Goal: Task Accomplishment & Management: Complete application form

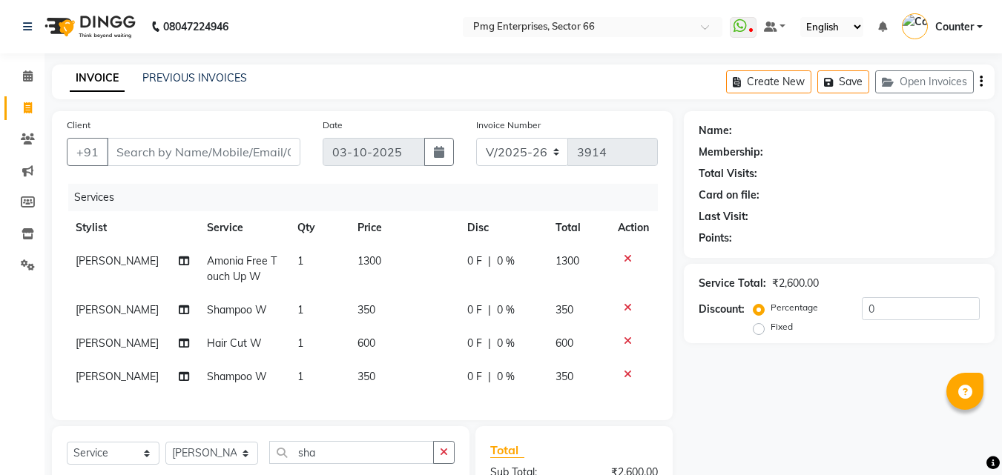
select select "889"
select select "service"
select select "49466"
click at [256, 159] on input "Client" at bounding box center [204, 152] width 194 height 28
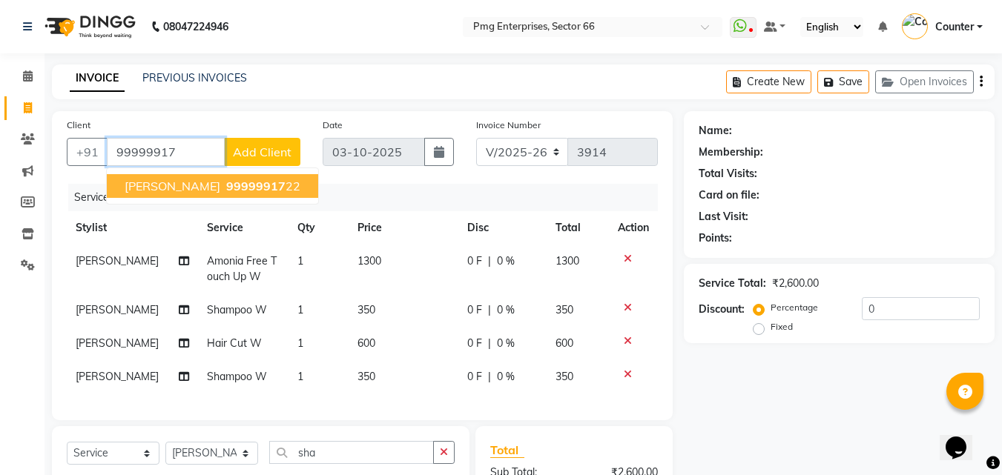
click at [226, 190] on span "99999917" at bounding box center [255, 186] width 59 height 15
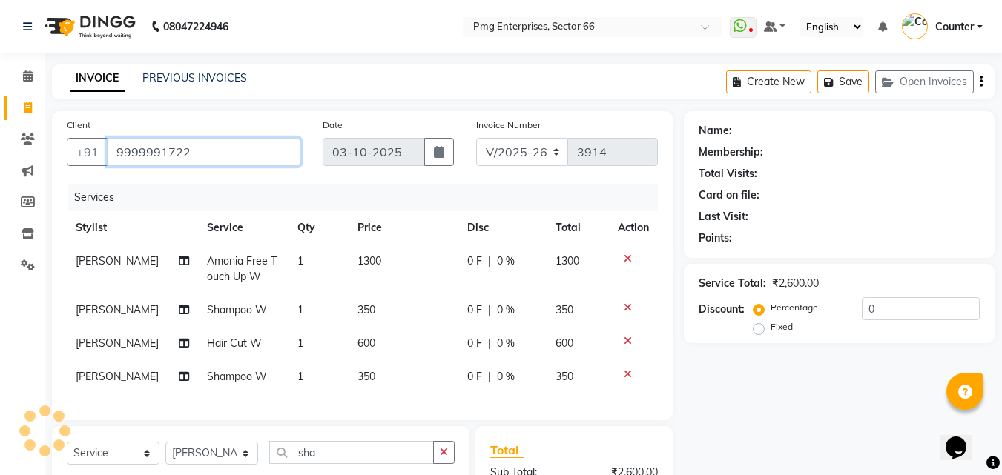
type input "9999991722"
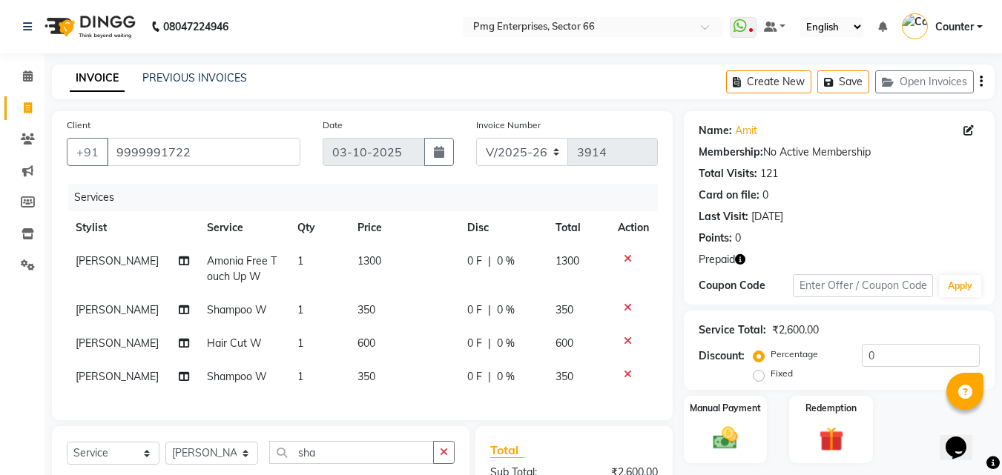
click at [742, 255] on icon "button" at bounding box center [740, 259] width 10 height 10
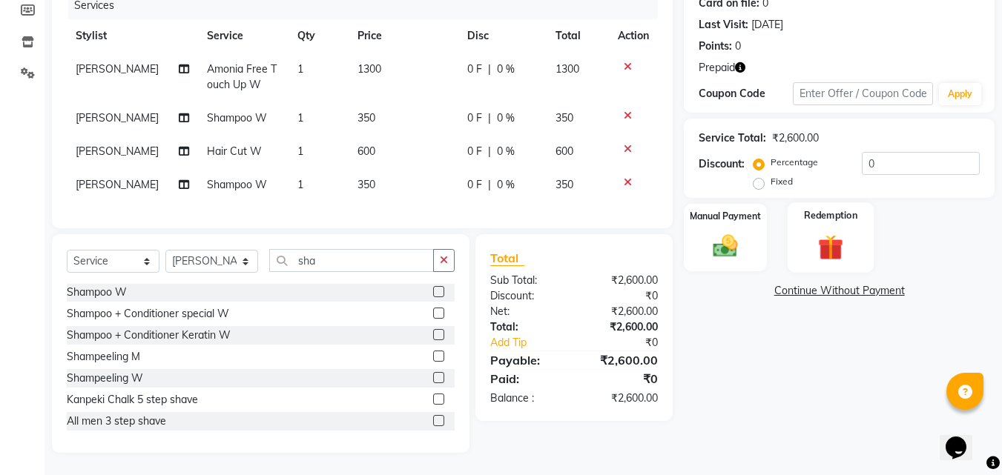
click at [810, 239] on img at bounding box center [831, 247] width 42 height 32
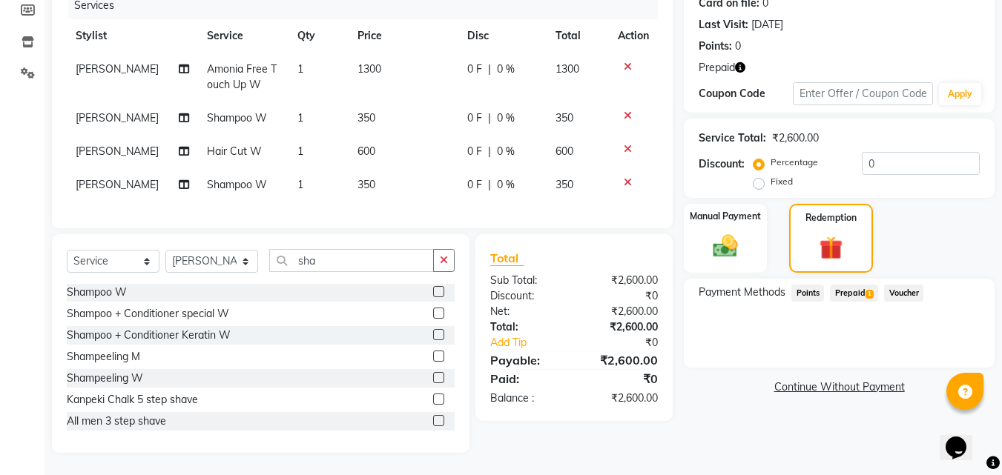
click at [862, 285] on span "Prepaid 1" at bounding box center [854, 293] width 48 height 17
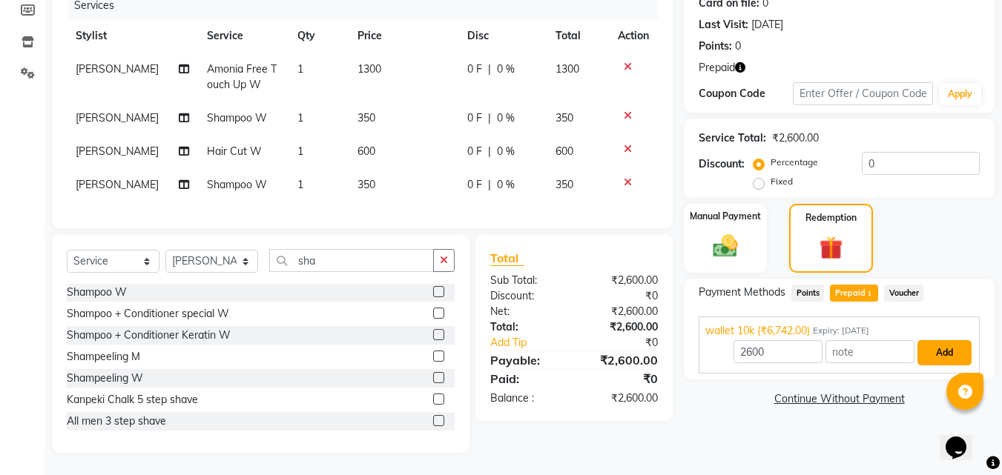
click at [954, 343] on button "Add" at bounding box center [944, 352] width 54 height 25
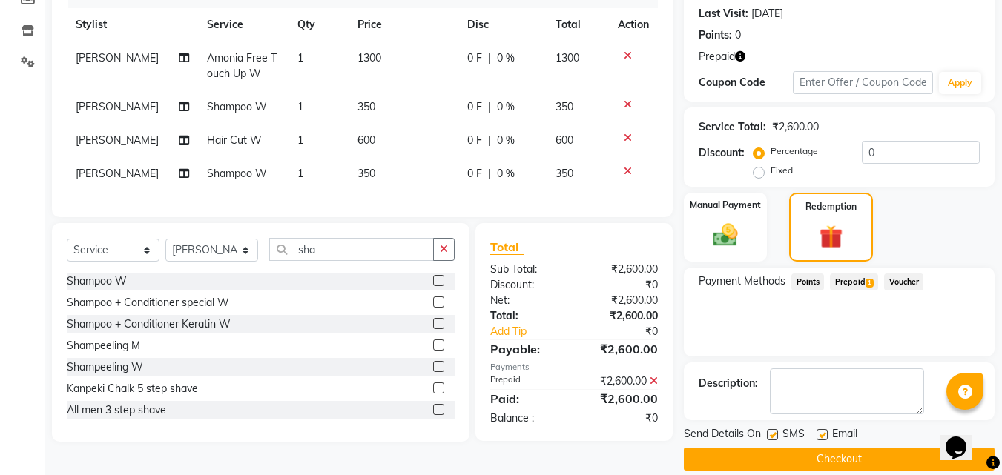
click at [854, 460] on button "Checkout" at bounding box center [839, 459] width 311 height 23
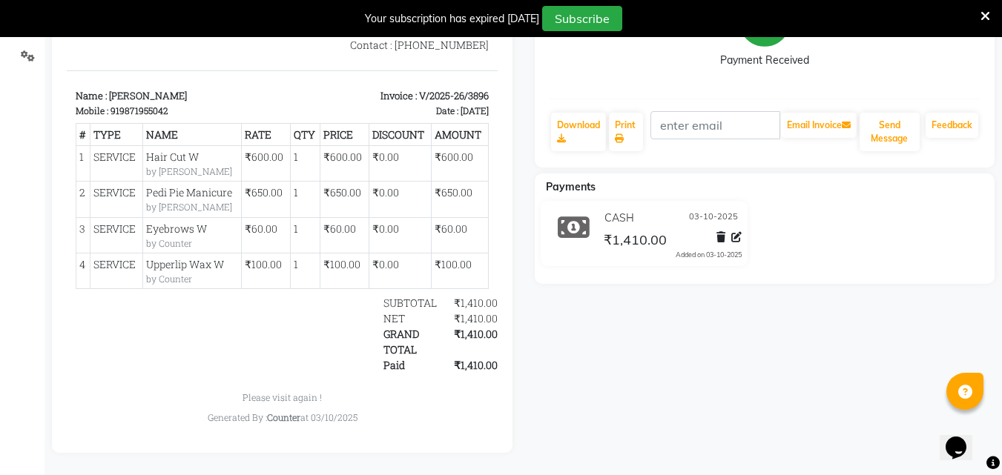
select select "service"
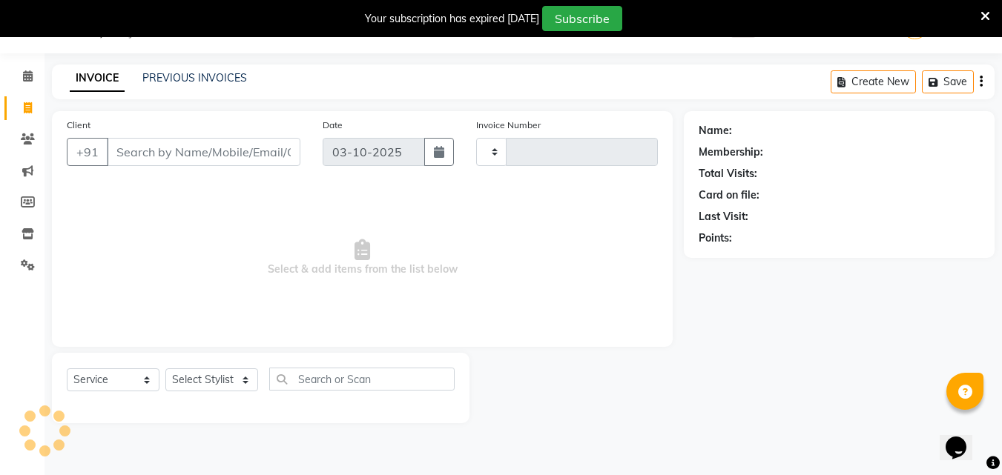
scroll to position [37, 0]
type input "3915"
select select "889"
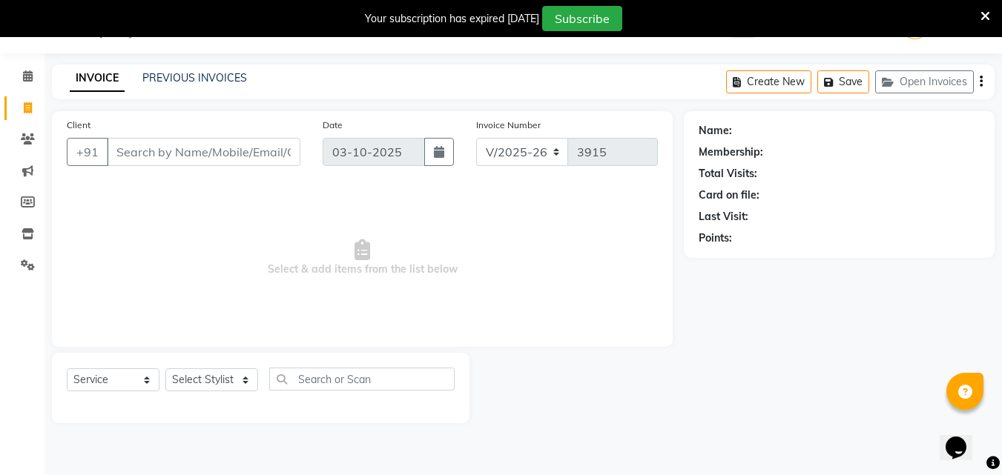
click at [188, 149] on input "Client" at bounding box center [204, 152] width 194 height 28
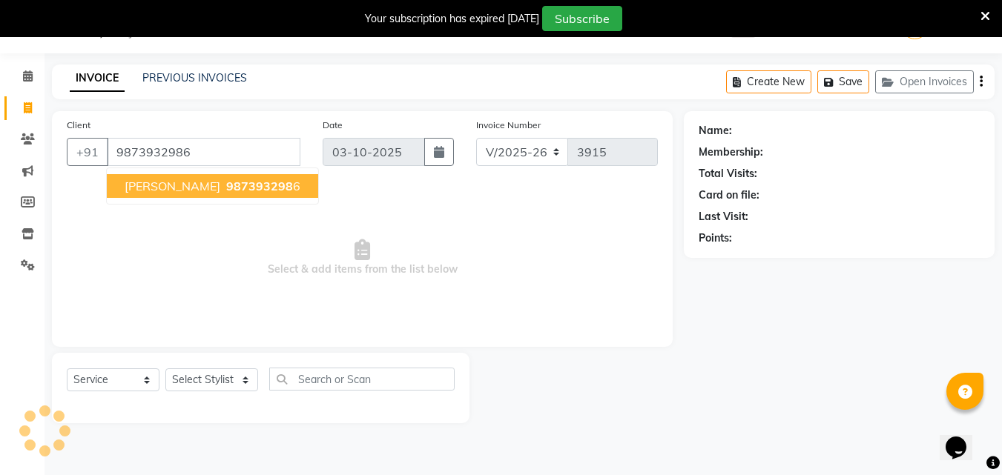
type input "9873932986"
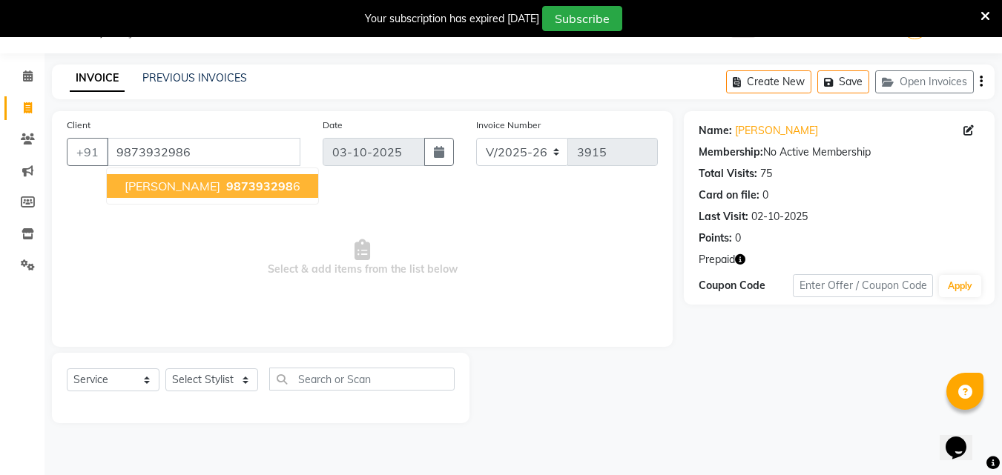
click at [226, 188] on span "987393298" at bounding box center [259, 186] width 67 height 15
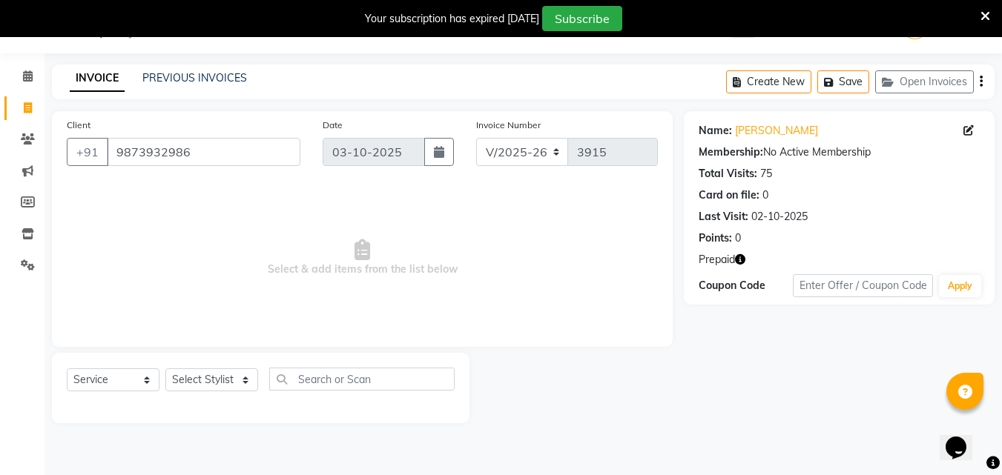
click at [742, 258] on icon "button" at bounding box center [740, 259] width 10 height 10
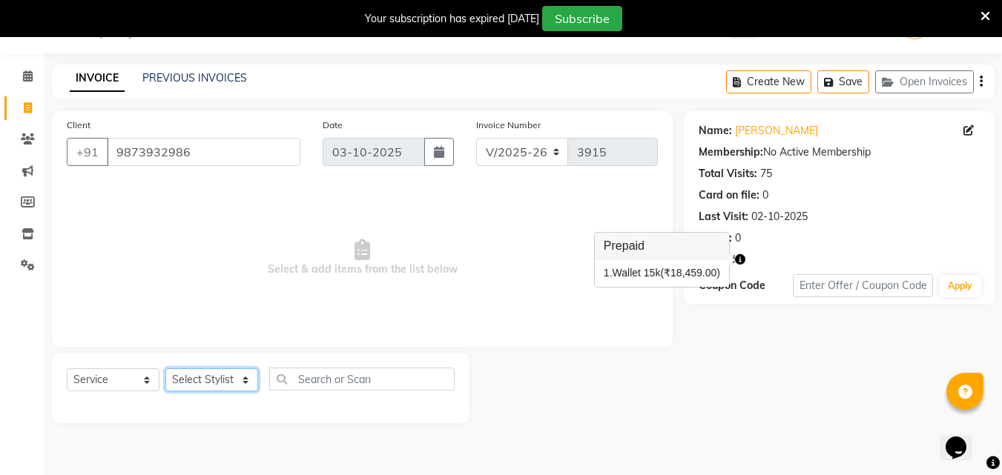
click at [198, 371] on select "Select Stylist Ashish Kashyap Counter dinesh Jackson Javed Jitender Manisha Rag…" at bounding box center [211, 380] width 93 height 23
select select "14602"
click at [165, 369] on select "Select Stylist Ashish Kashyap Counter dinesh Jackson Javed Jitender Manisha Rag…" at bounding box center [211, 380] width 93 height 23
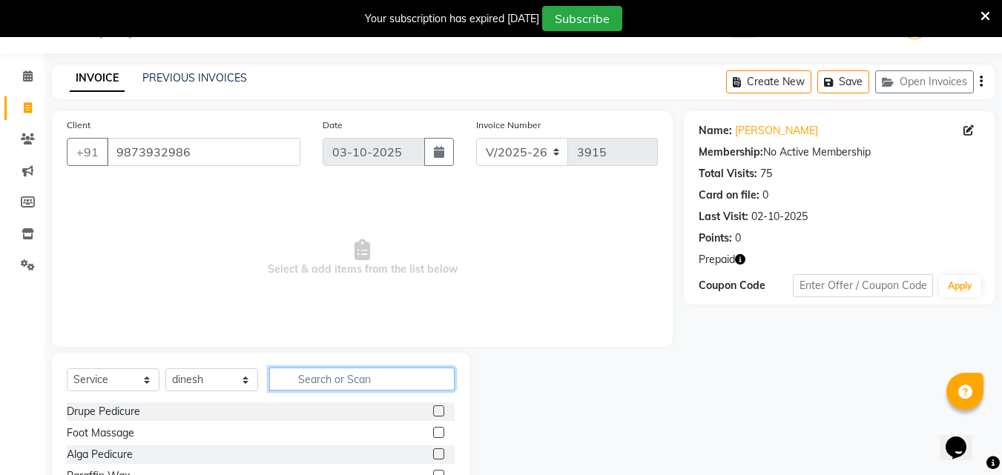
click at [340, 380] on input "text" at bounding box center [361, 379] width 185 height 23
type input "spa"
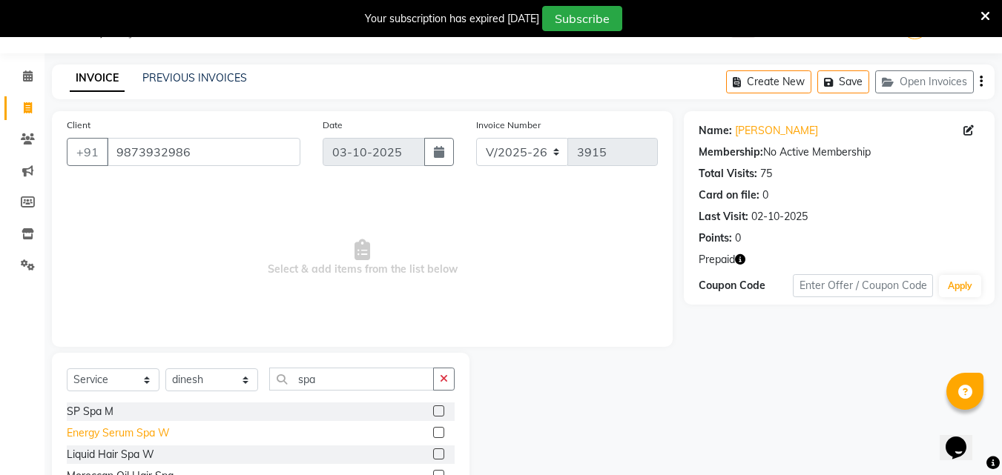
click at [121, 436] on div "Energy Serum Spa W" at bounding box center [118, 434] width 103 height 16
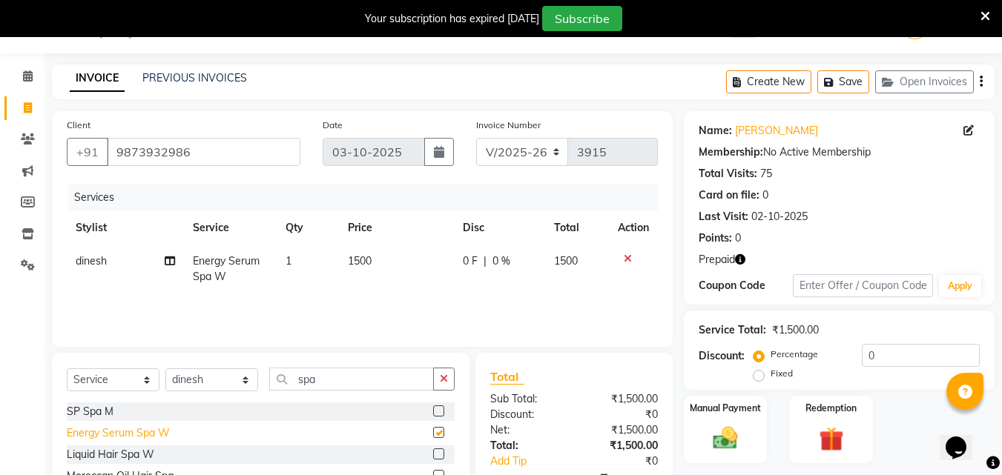
checkbox input "false"
click at [366, 253] on td "1500" at bounding box center [396, 269] width 115 height 49
select select "14602"
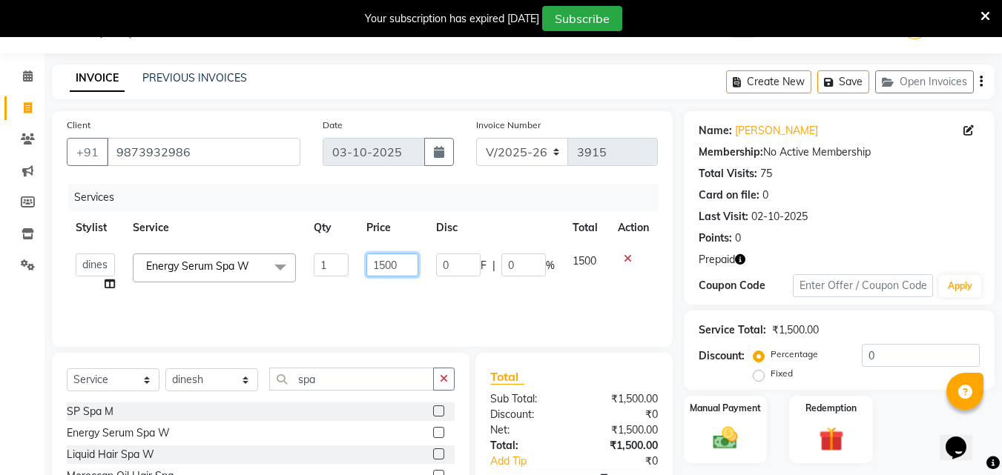
click at [400, 264] on input "1500" at bounding box center [391, 265] width 51 height 23
type input "1"
type input "3000"
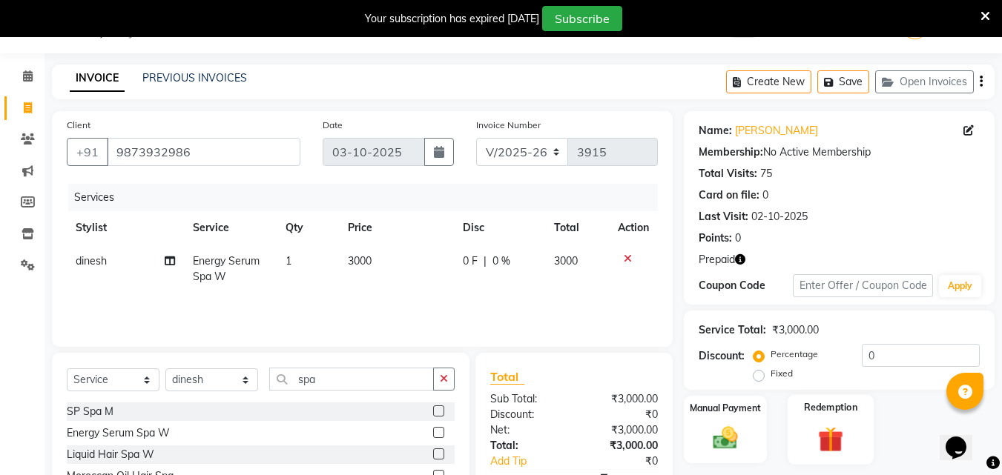
click at [828, 431] on img at bounding box center [831, 439] width 42 height 32
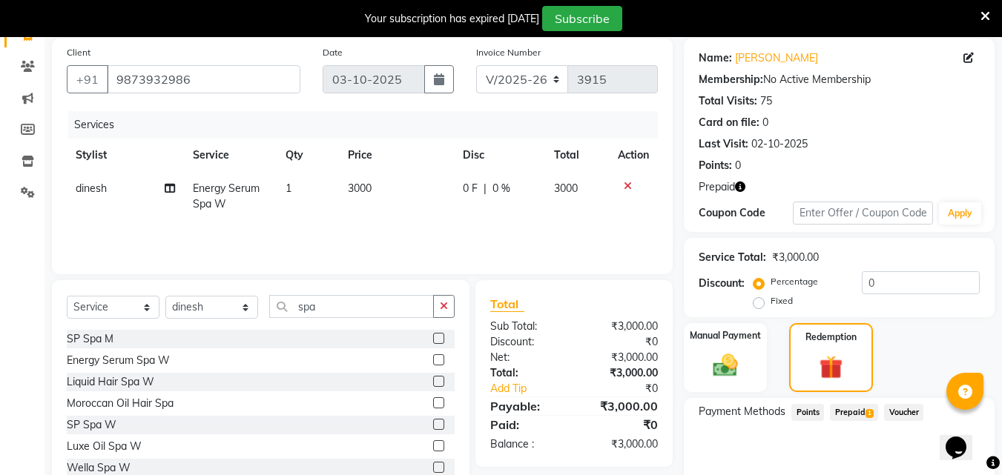
scroll to position [126, 0]
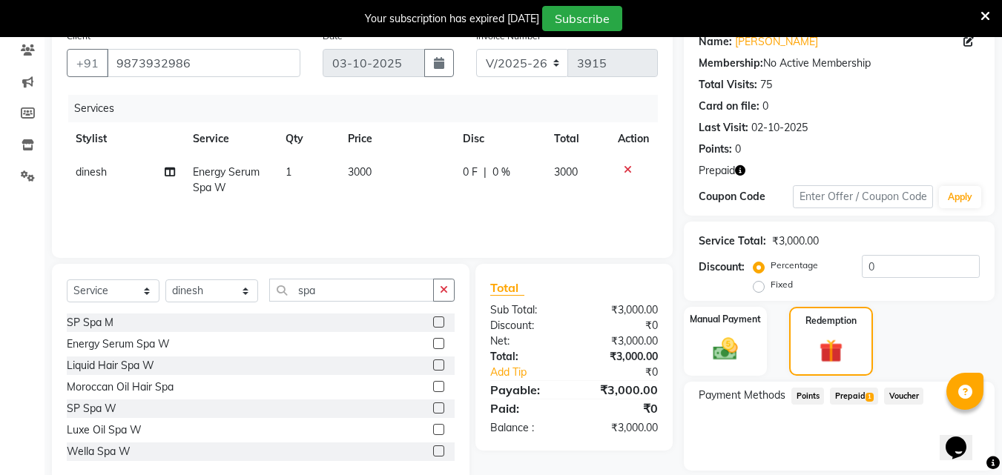
click at [851, 396] on span "Prepaid 1" at bounding box center [854, 396] width 48 height 17
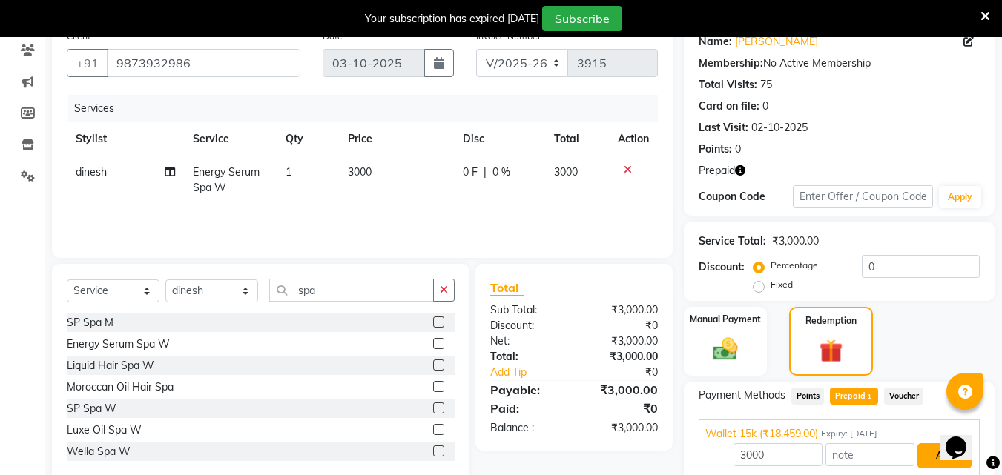
click at [929, 448] on button "Add" at bounding box center [944, 456] width 54 height 25
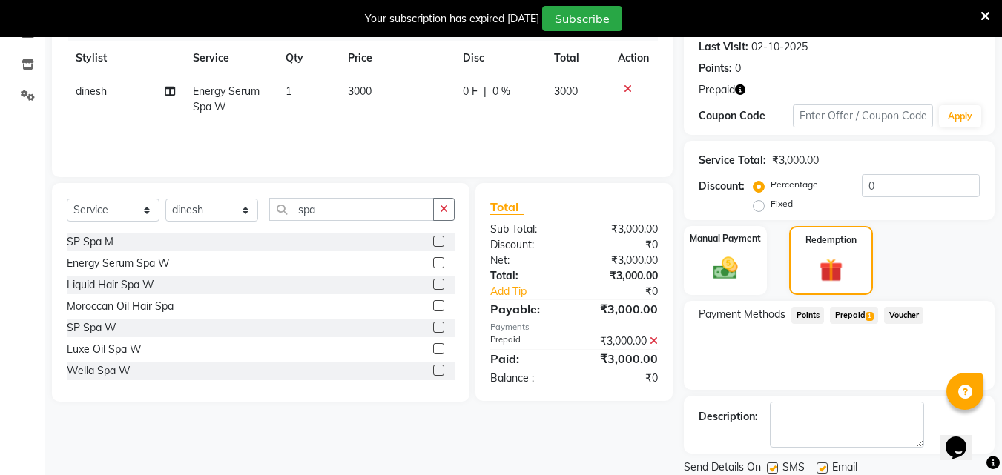
scroll to position [215, 0]
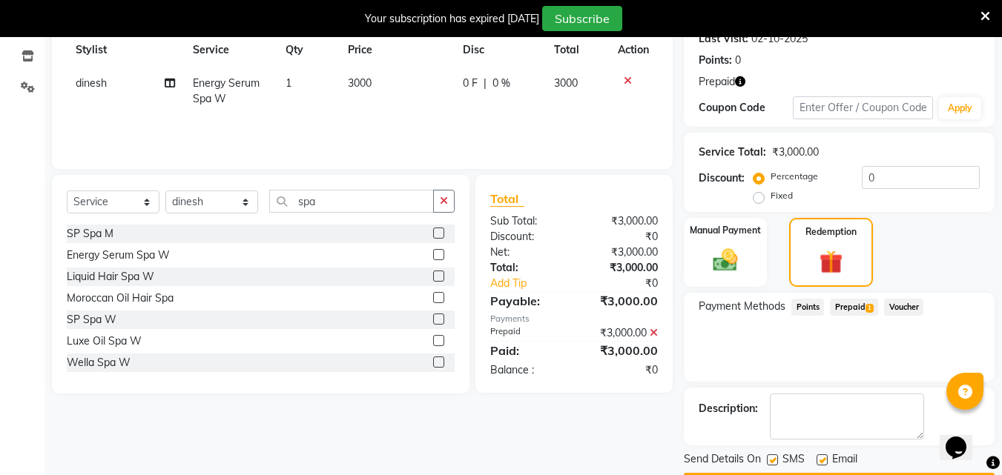
click at [858, 308] on span "Prepaid 1" at bounding box center [854, 307] width 48 height 17
click at [935, 353] on div "₹3,000.00 Applied" at bounding box center [839, 361] width 268 height 16
click at [940, 365] on div "₹3,000.00 Applied" at bounding box center [839, 361] width 268 height 16
click at [906, 363] on div "₹3,000.00 Applied" at bounding box center [839, 361] width 268 height 16
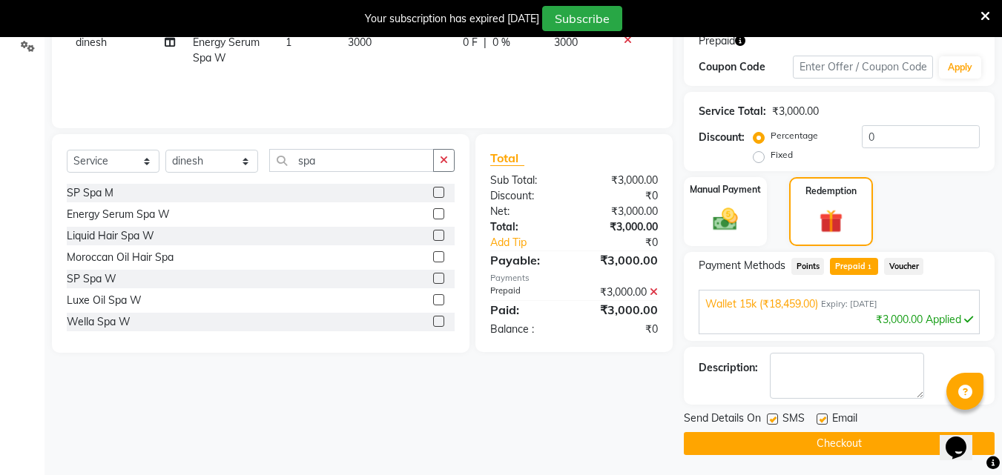
scroll to position [258, 0]
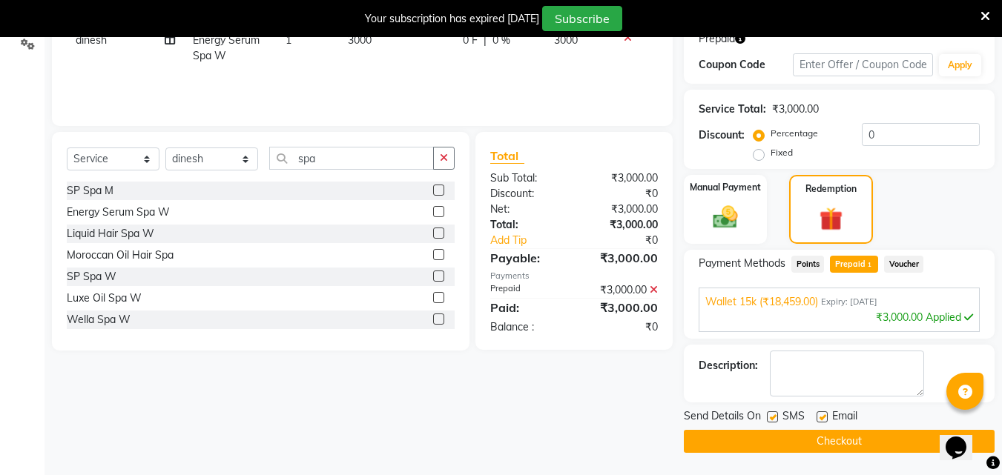
click at [847, 437] on button "Checkout" at bounding box center [839, 441] width 311 height 23
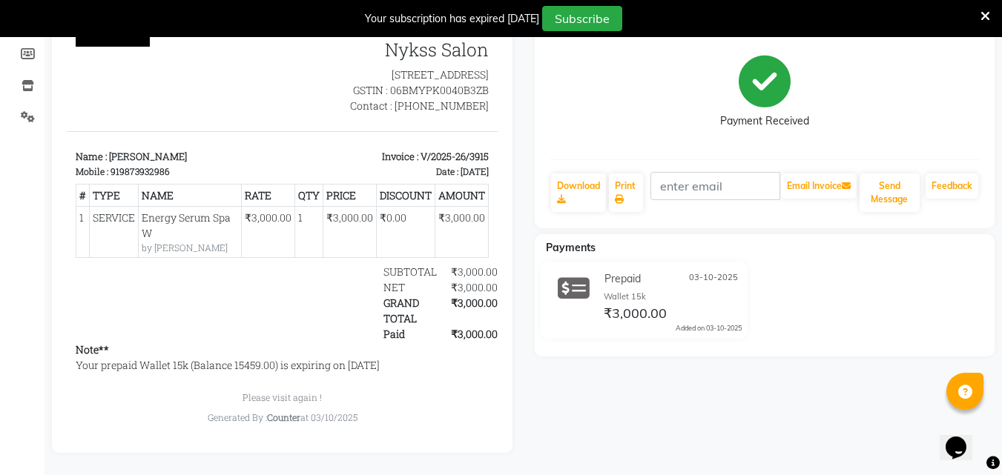
select select "service"
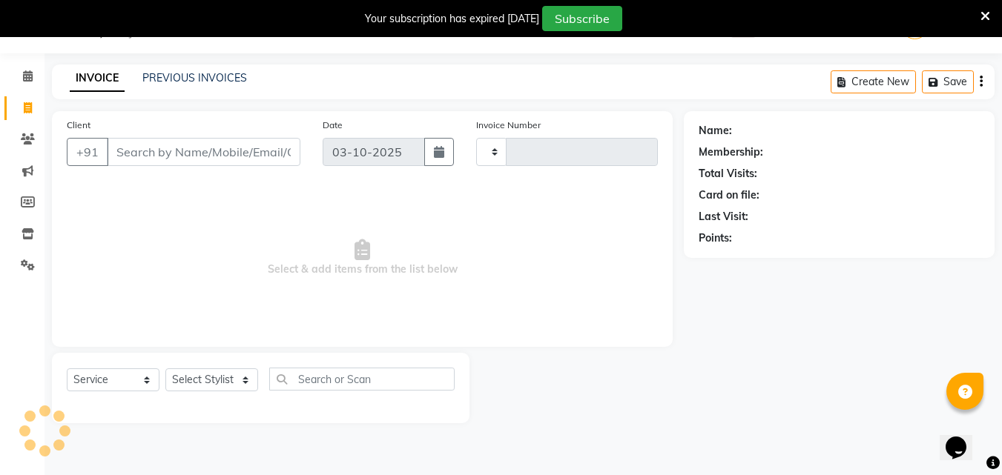
scroll to position [37, 0]
type input "3916"
select select "889"
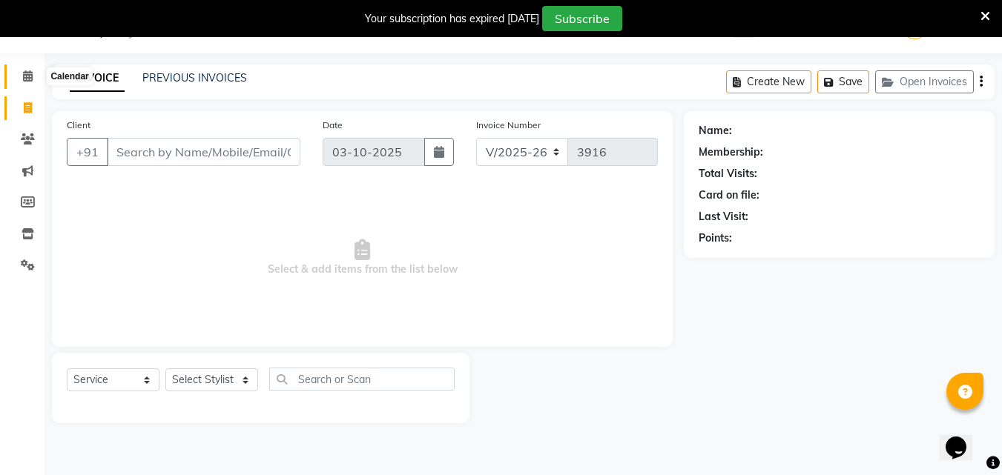
click at [30, 70] on icon at bounding box center [28, 75] width 10 height 11
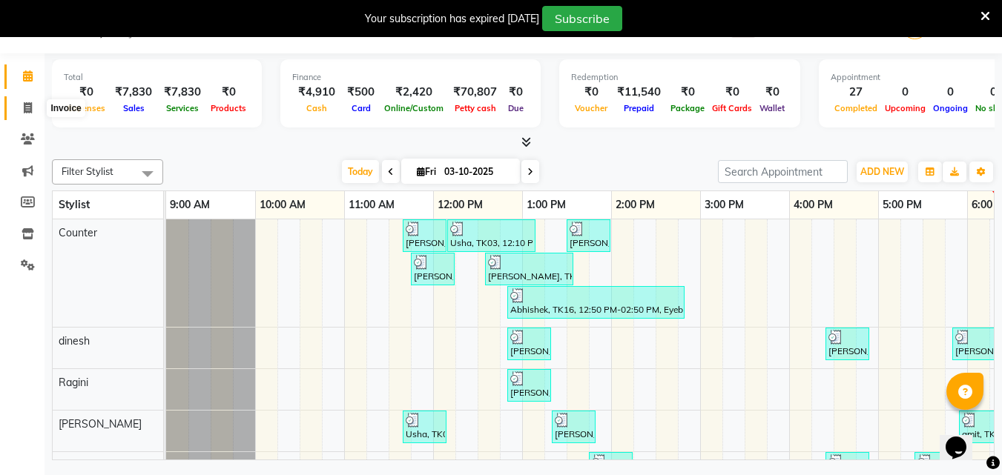
click at [26, 107] on icon at bounding box center [28, 107] width 8 height 11
select select "889"
select select "service"
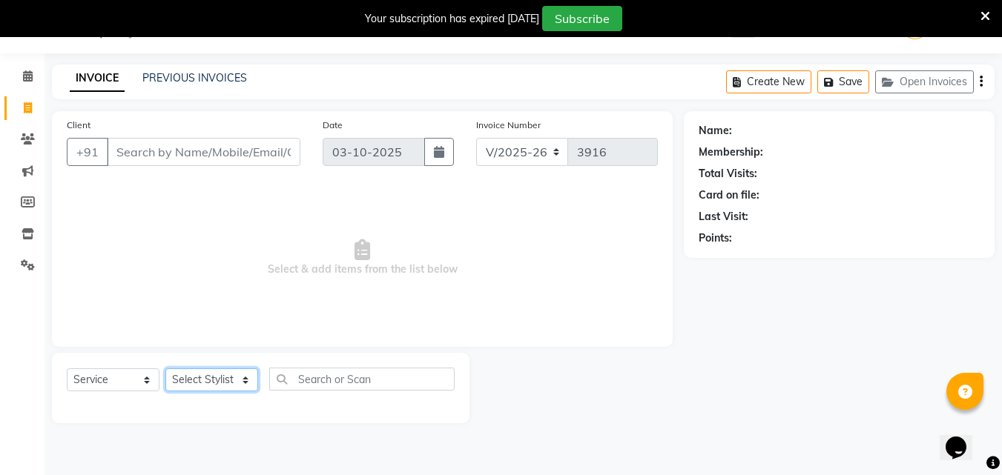
click at [223, 378] on select "Select Stylist Ashish Kashyap Counter dinesh Jackson Javed Jitender Manisha Rag…" at bounding box center [211, 380] width 93 height 23
select select "49466"
click at [165, 369] on select "Select Stylist Ashish Kashyap Counter dinesh Jackson Javed Jitender Manisha Rag…" at bounding box center [211, 380] width 93 height 23
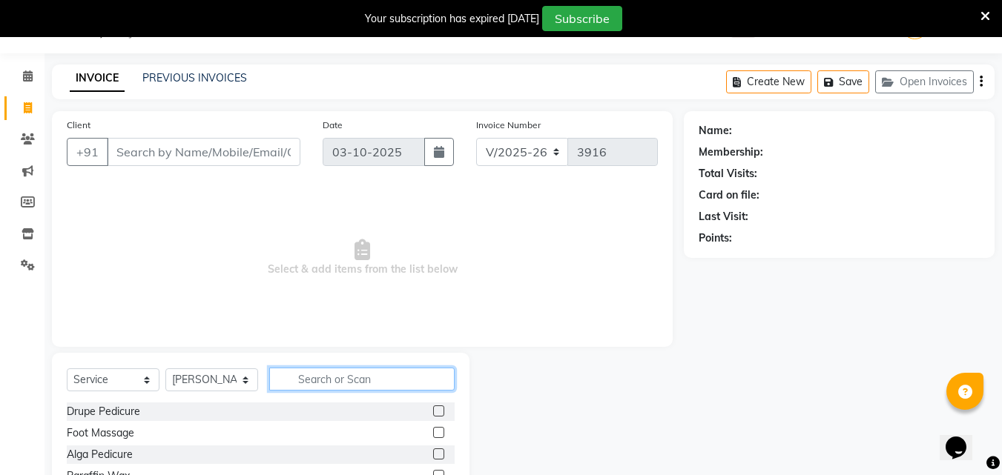
click at [330, 380] on input "text" at bounding box center [361, 379] width 185 height 23
type input "s"
type input "bea"
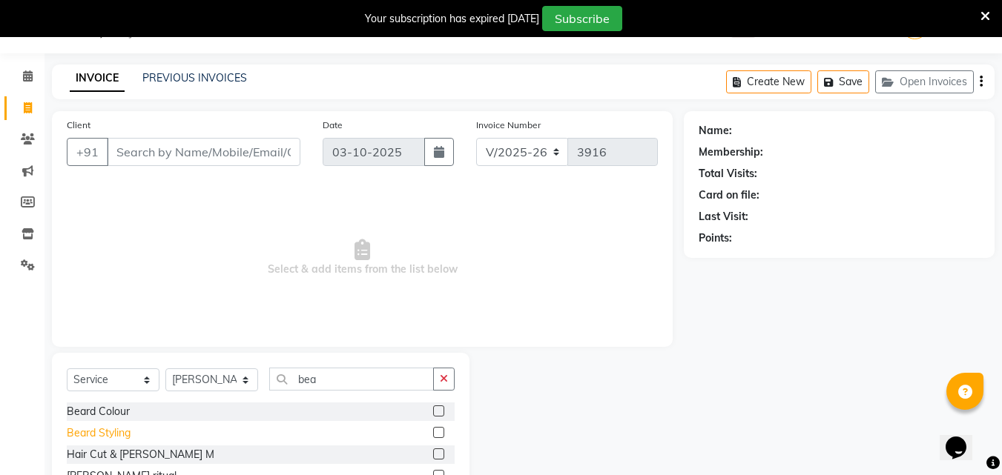
click at [111, 430] on div "Beard Styling" at bounding box center [99, 434] width 64 height 16
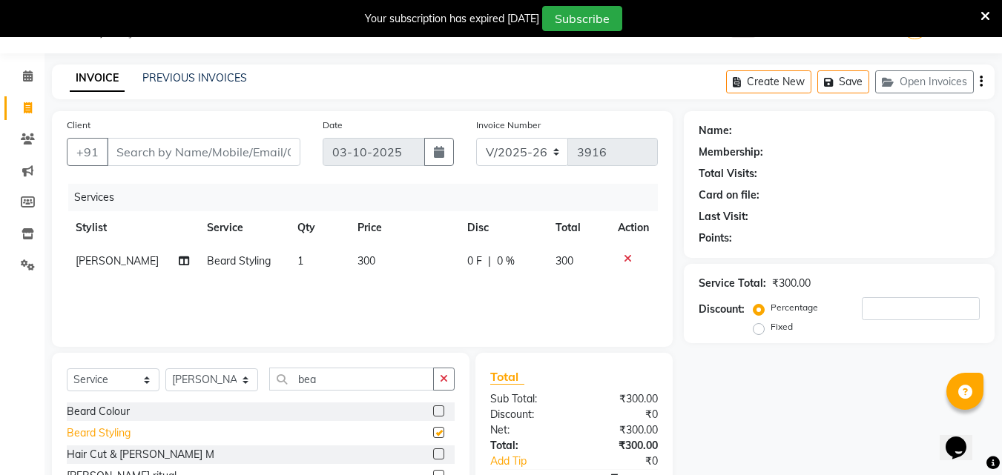
checkbox input "false"
click at [200, 152] on input "Client" at bounding box center [204, 152] width 194 height 28
type input "8"
type input "0"
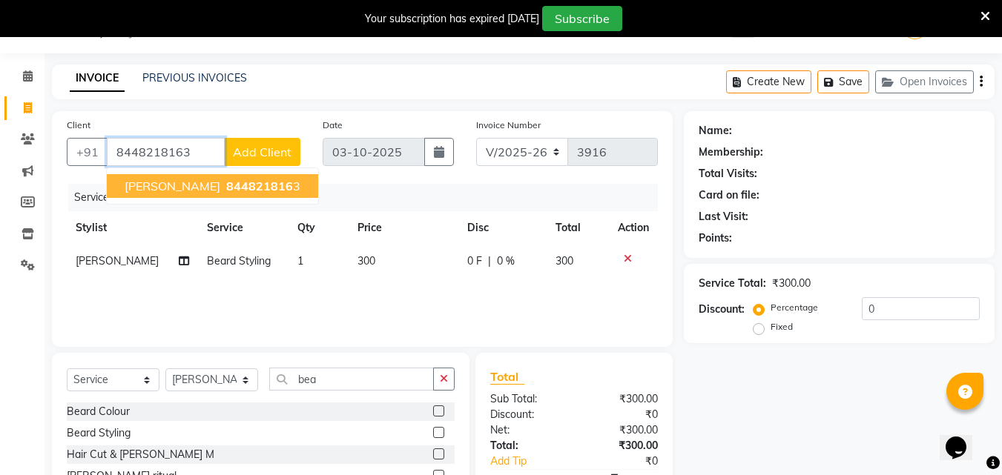
type input "8448218163"
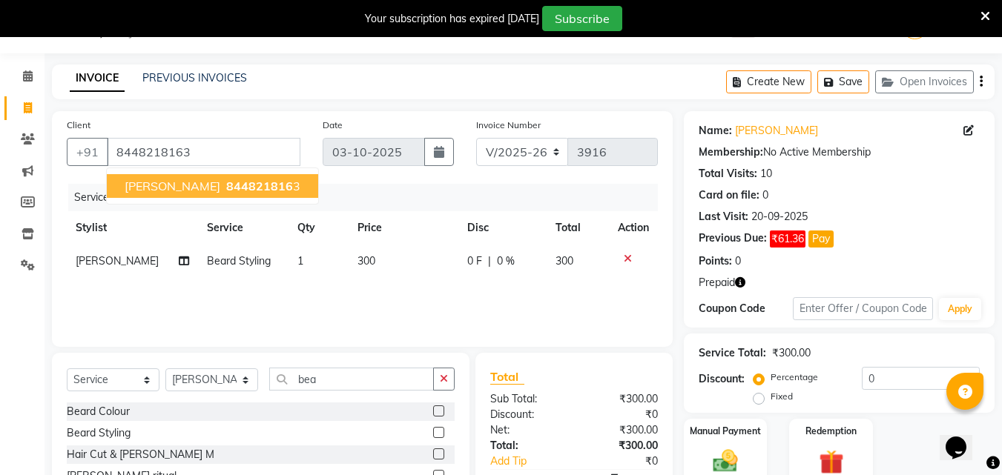
click at [177, 188] on span "gauri gupta" at bounding box center [173, 186] width 96 height 15
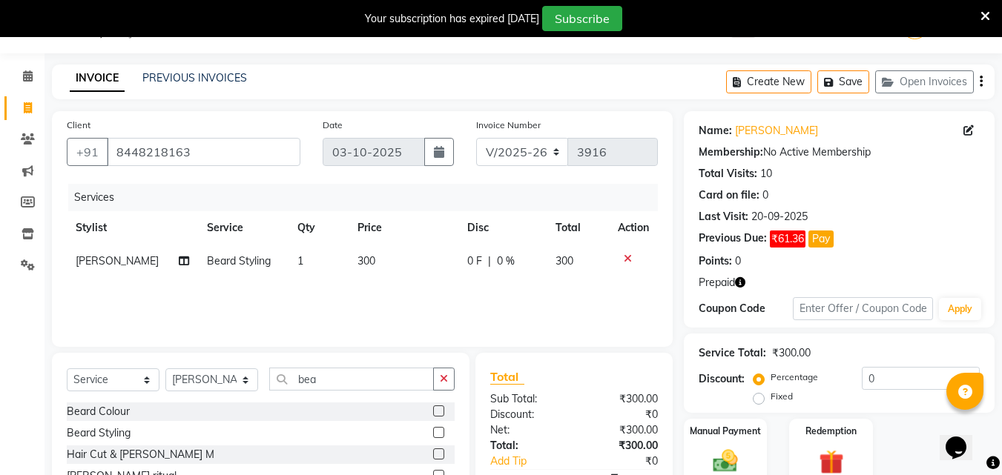
click at [742, 284] on icon "button" at bounding box center [740, 282] width 10 height 10
click at [828, 455] on img at bounding box center [831, 462] width 42 height 32
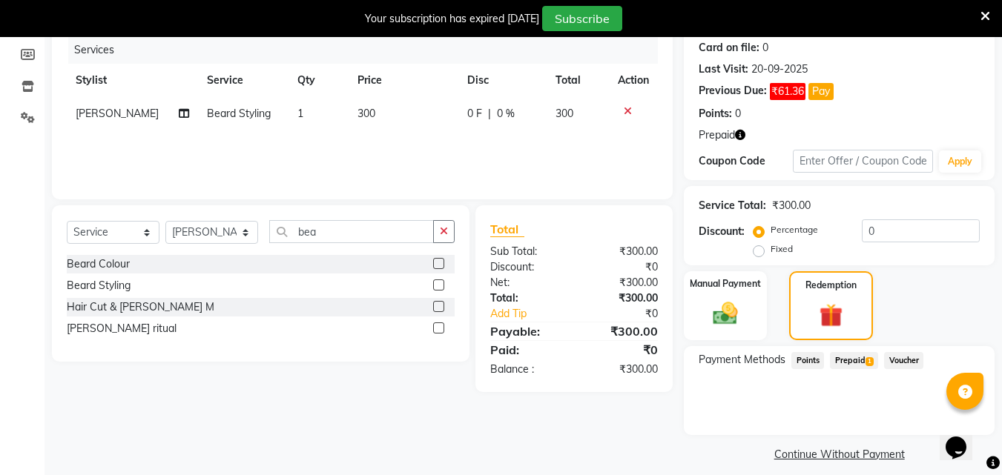
scroll to position [195, 0]
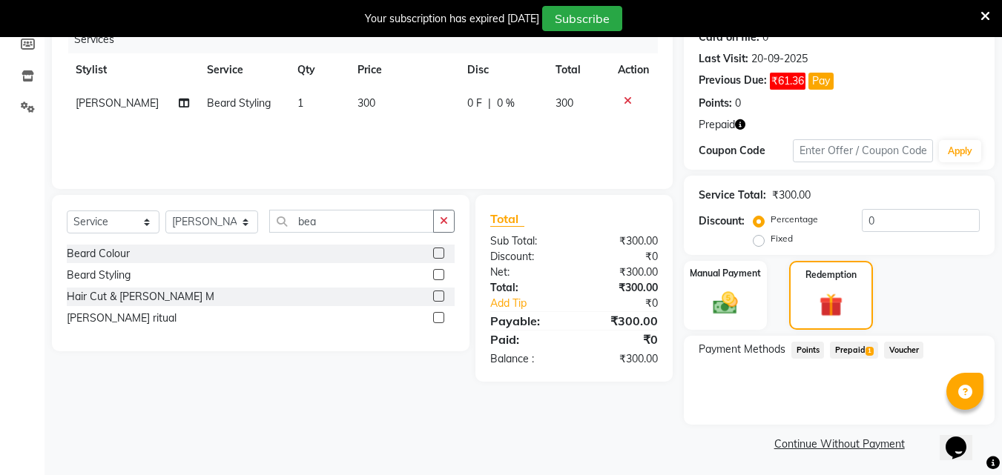
click at [856, 345] on span "Prepaid 1" at bounding box center [854, 350] width 48 height 17
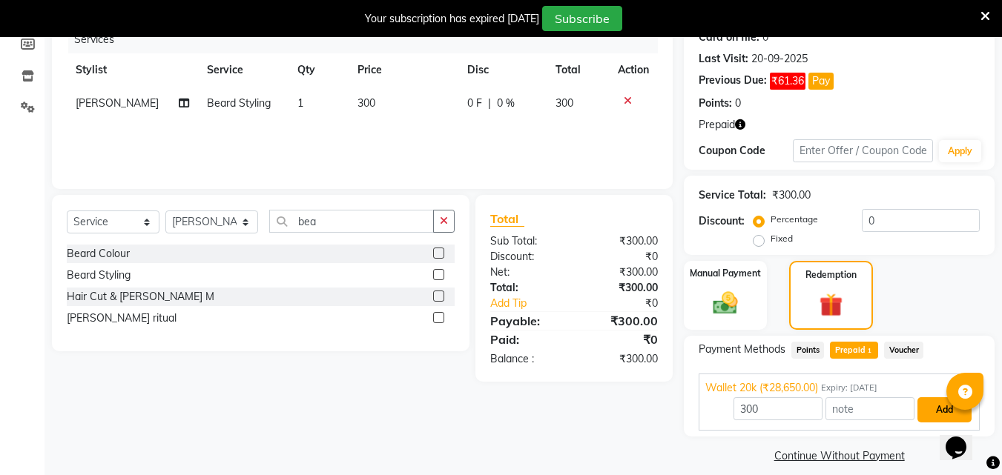
click at [947, 408] on button "Add" at bounding box center [944, 410] width 54 height 25
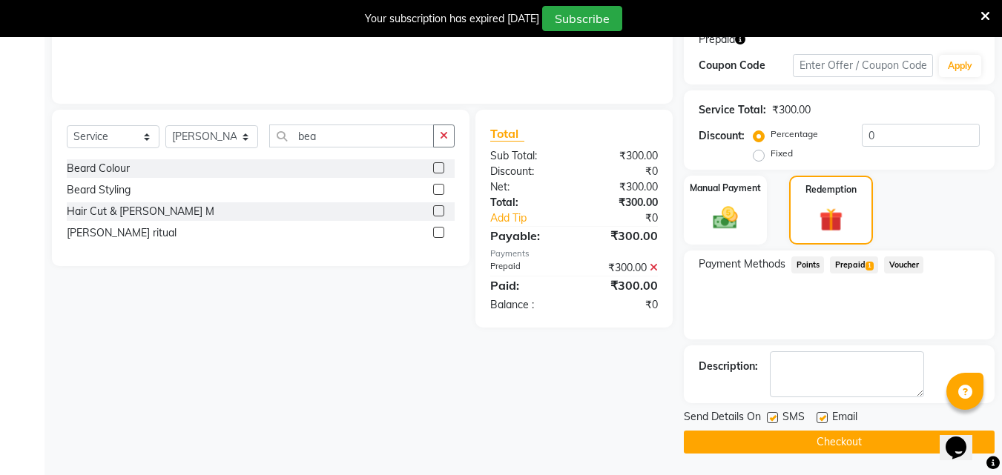
scroll to position [281, 0]
click at [834, 432] on button "Checkout" at bounding box center [839, 441] width 311 height 23
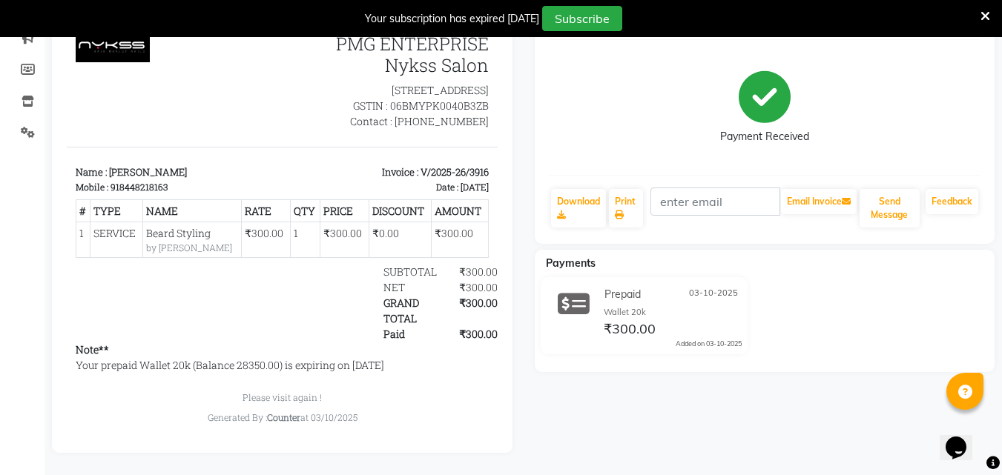
select select "service"
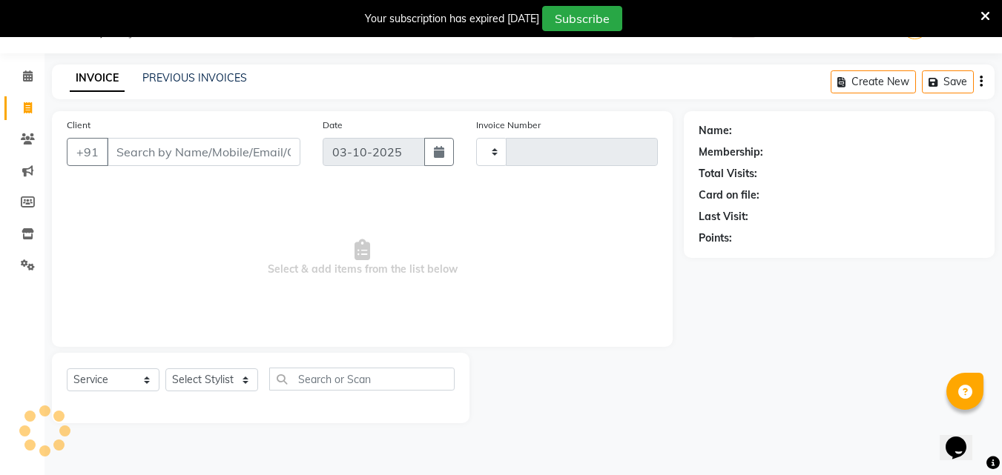
scroll to position [37, 0]
type input "3917"
select select "889"
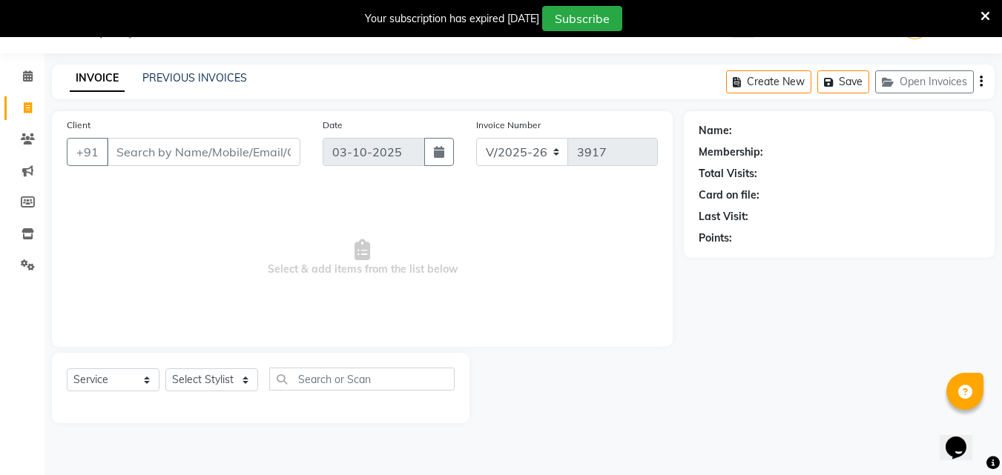
click at [131, 151] on input "Client" at bounding box center [204, 152] width 194 height 28
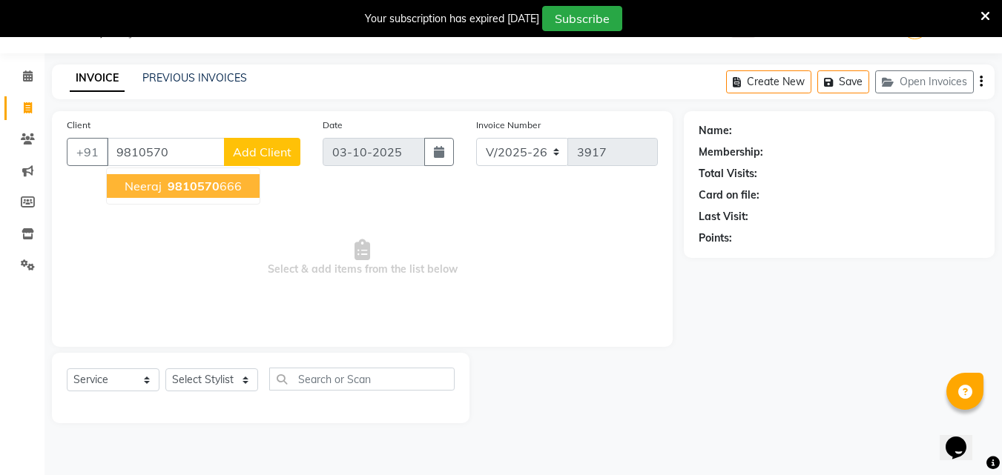
click at [195, 182] on span "9810570" at bounding box center [194, 186] width 52 height 15
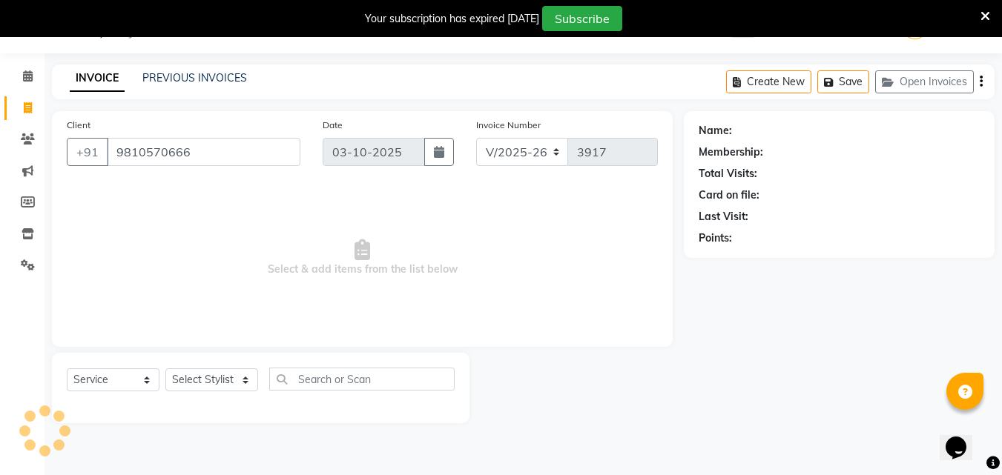
type input "9810570666"
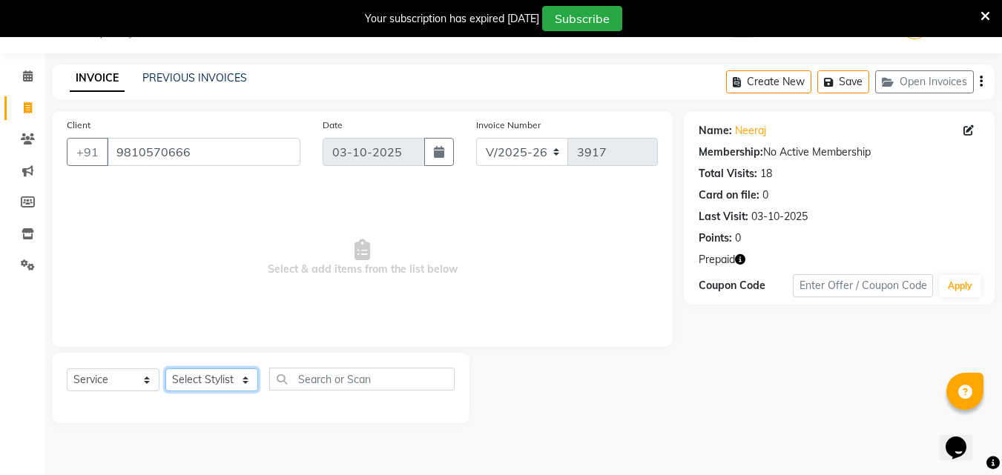
click at [228, 381] on select "Select Stylist Ashish Kashyap Counter dinesh Jackson Javed Jitender Manisha Rag…" at bounding box center [211, 380] width 93 height 23
select select "78814"
click at [165, 369] on select "Select Stylist Ashish Kashyap Counter dinesh Jackson Javed Jitender Manisha Rag…" at bounding box center [211, 380] width 93 height 23
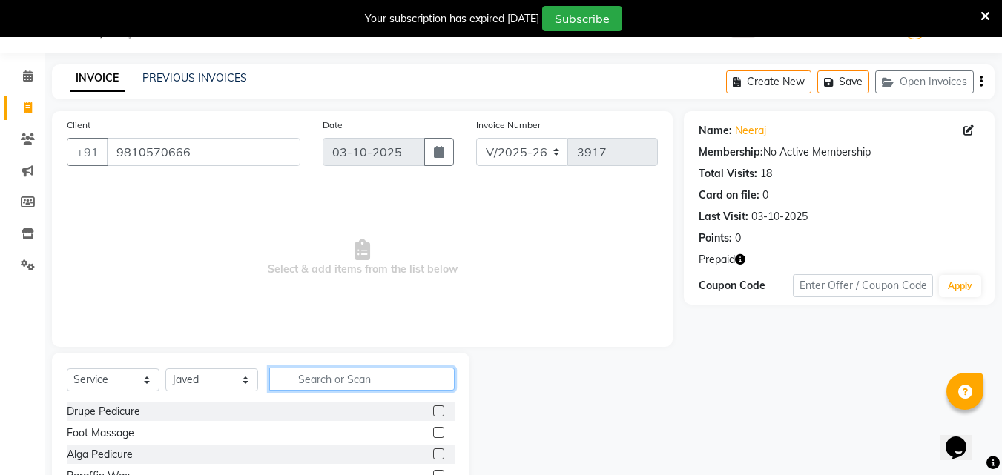
click at [329, 379] on input "text" at bounding box center [361, 379] width 185 height 23
type input "eye"
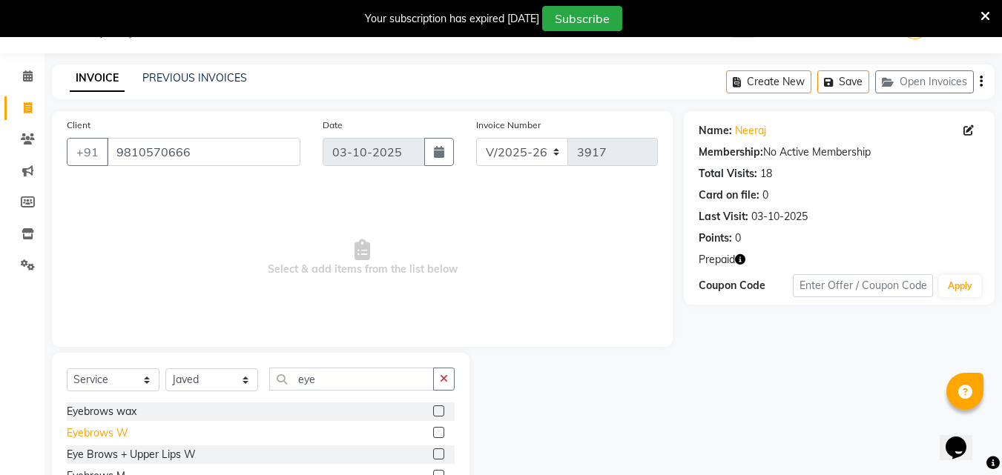
click at [102, 427] on div "Eyebrows W" at bounding box center [98, 434] width 62 height 16
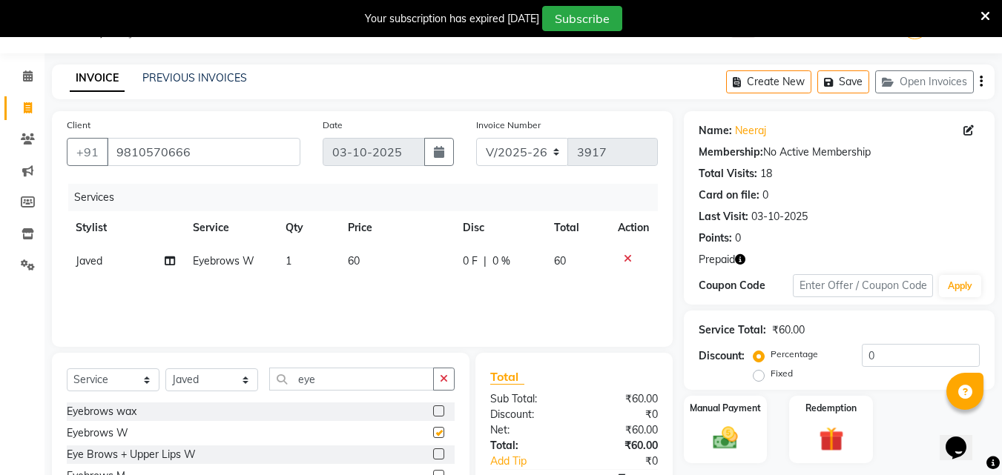
checkbox input "false"
click at [347, 378] on input "eye" at bounding box center [351, 379] width 165 height 23
type input "e"
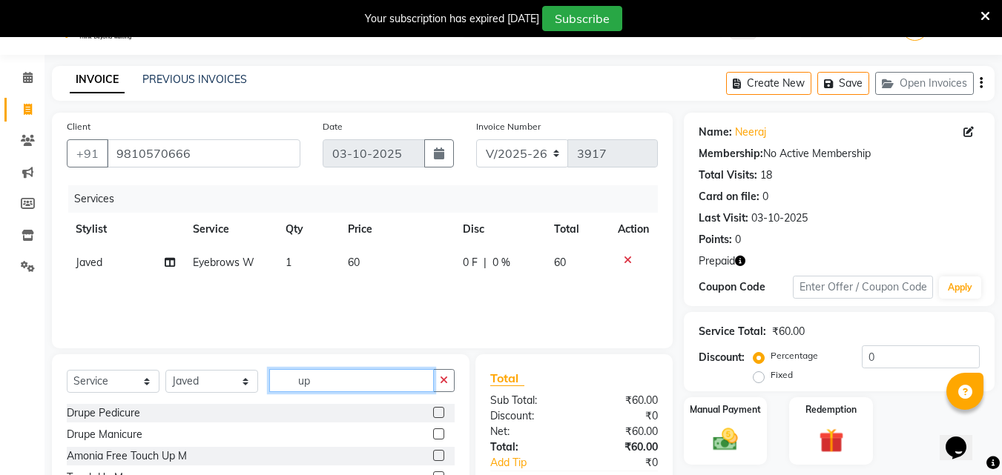
scroll to position [16, 0]
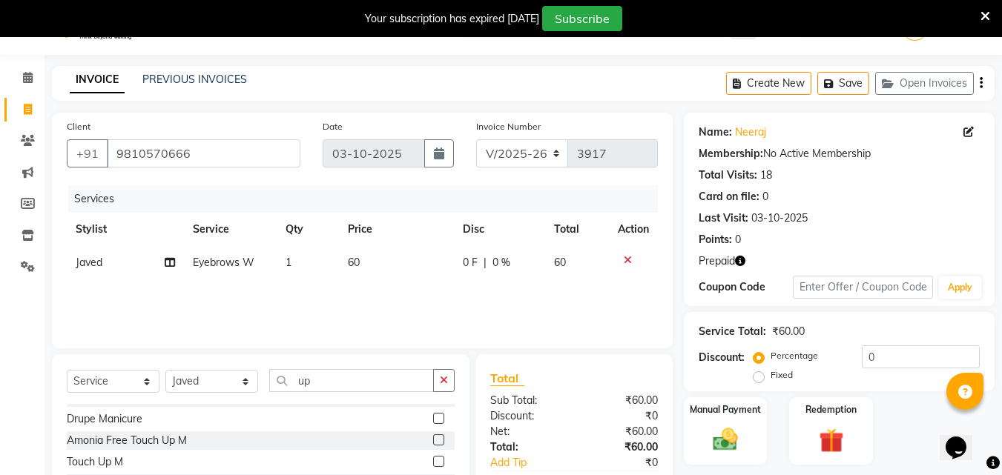
click at [464, 416] on div "Select Service Product Membership Package Voucher Prepaid Gift Card Select Styl…" at bounding box center [261, 464] width 418 height 219
click at [336, 381] on input "up" at bounding box center [351, 380] width 165 height 23
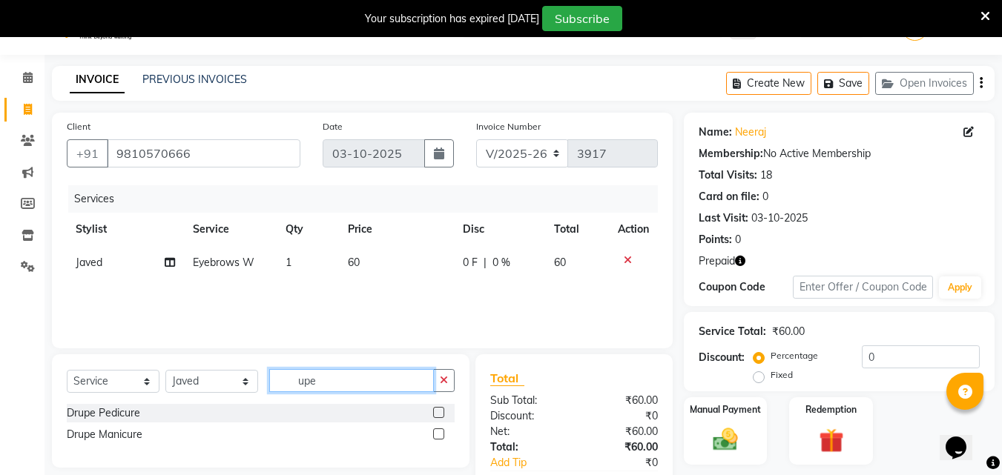
scroll to position [0, 0]
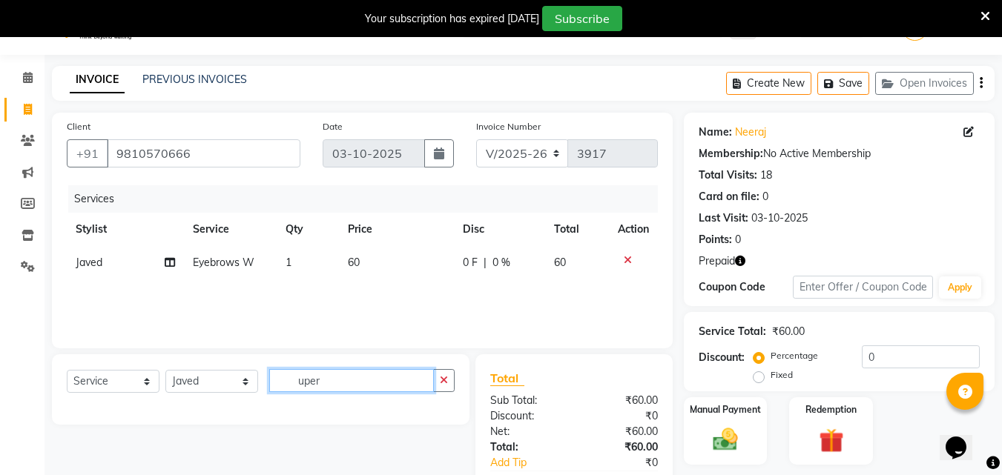
click at [357, 384] on input "uper" at bounding box center [351, 380] width 165 height 23
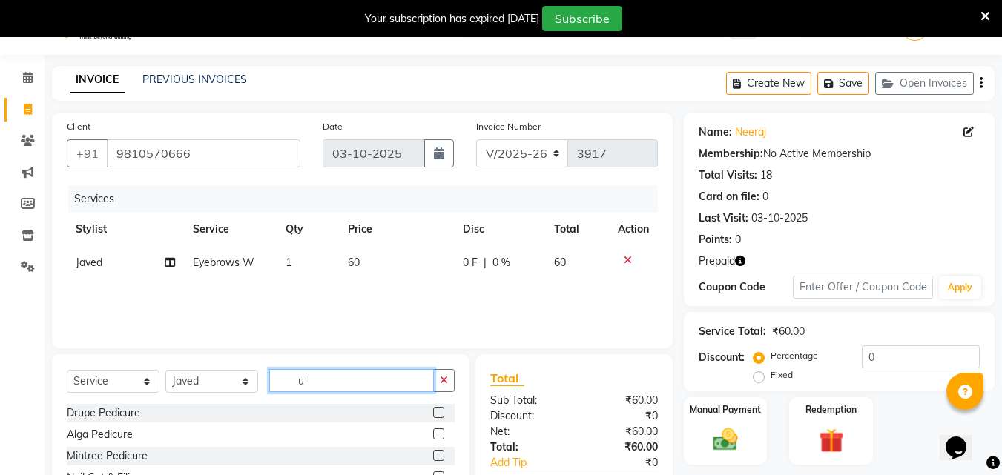
type input "up"
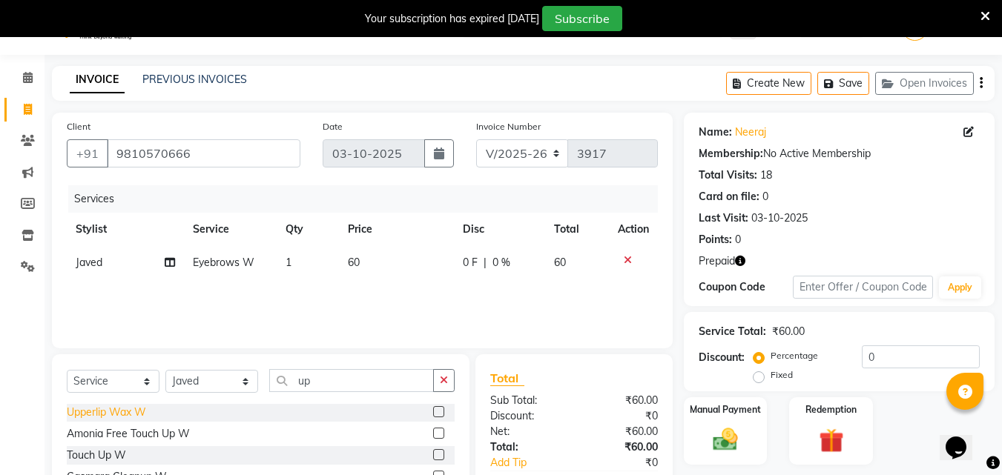
click at [116, 415] on div "Upperlip Wax W" at bounding box center [106, 413] width 79 height 16
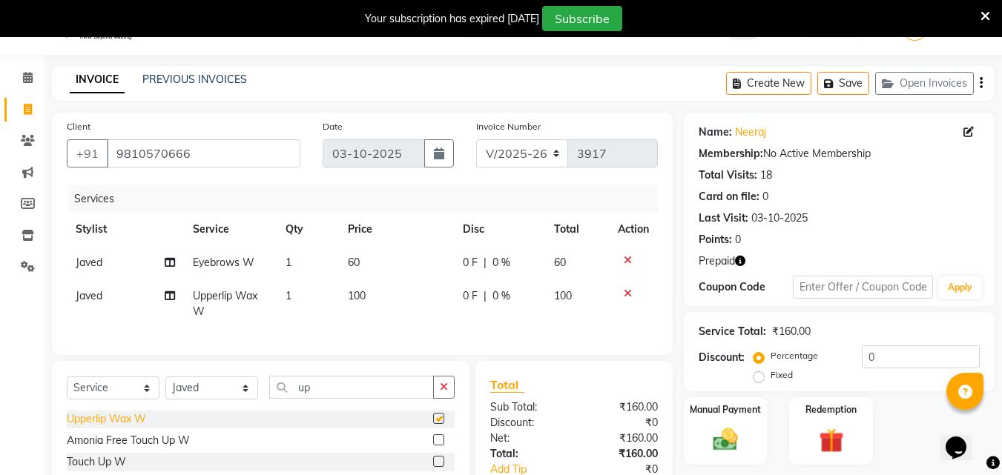
checkbox input "false"
click at [627, 257] on icon at bounding box center [628, 260] width 8 height 10
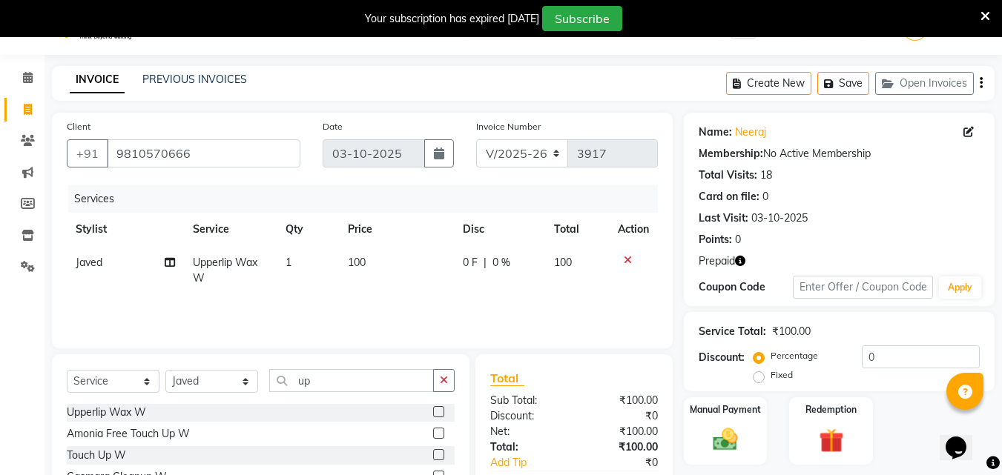
click at [627, 255] on icon at bounding box center [628, 260] width 8 height 10
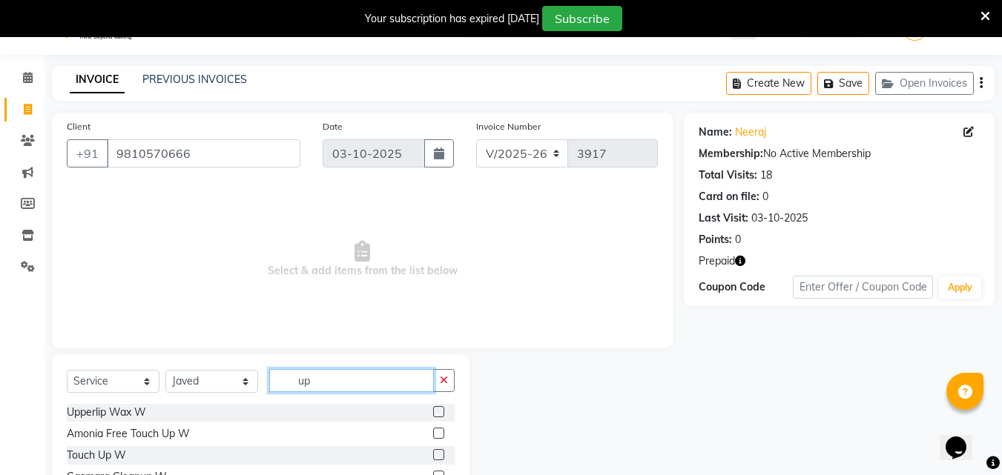
click at [318, 380] on input "up" at bounding box center [351, 380] width 165 height 23
type input "u"
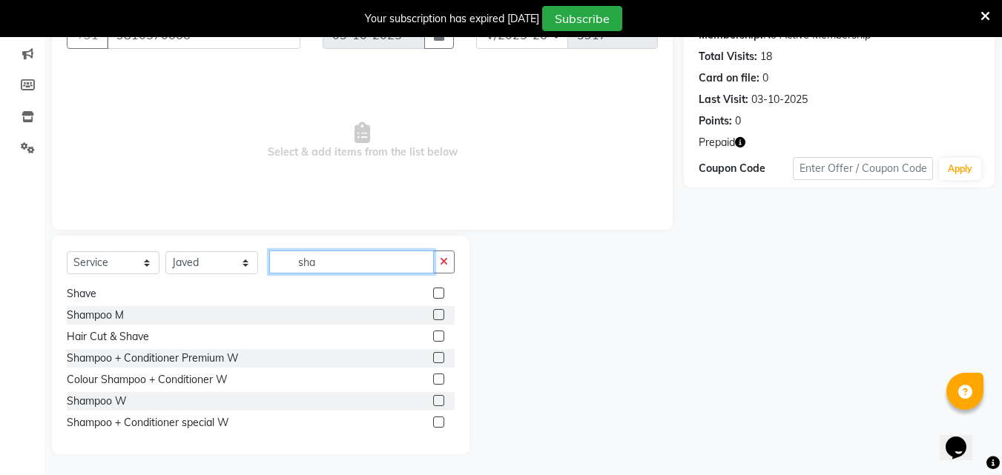
scroll to position [156, 0]
type input "sha"
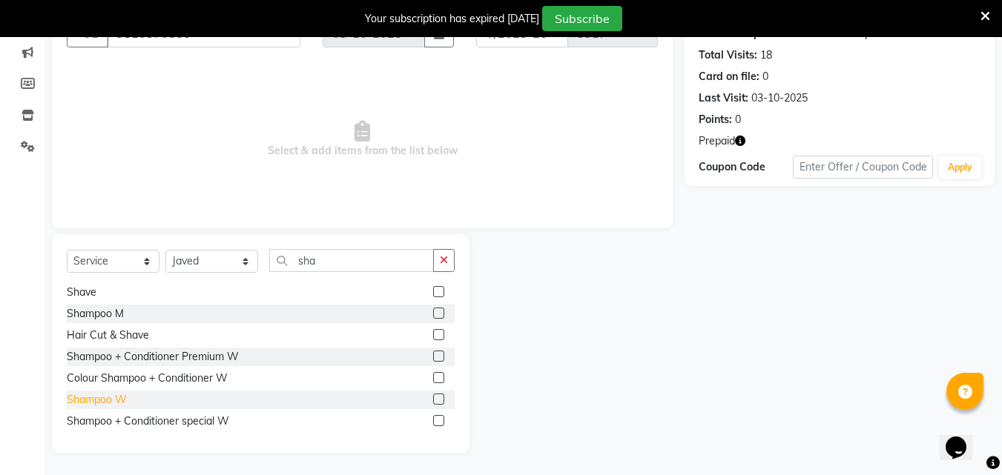
click at [106, 403] on div "Shampoo W" at bounding box center [97, 400] width 60 height 16
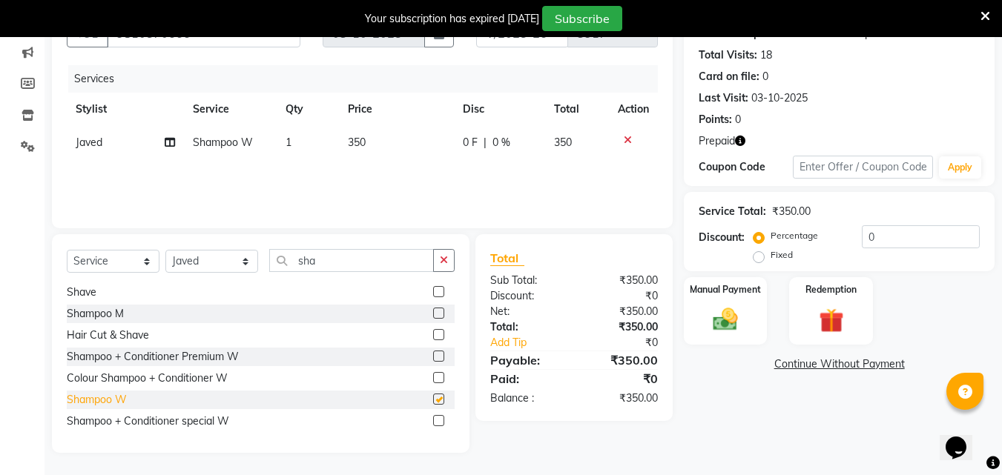
checkbox input "false"
click at [325, 257] on input "sha" at bounding box center [351, 260] width 165 height 23
type input "s"
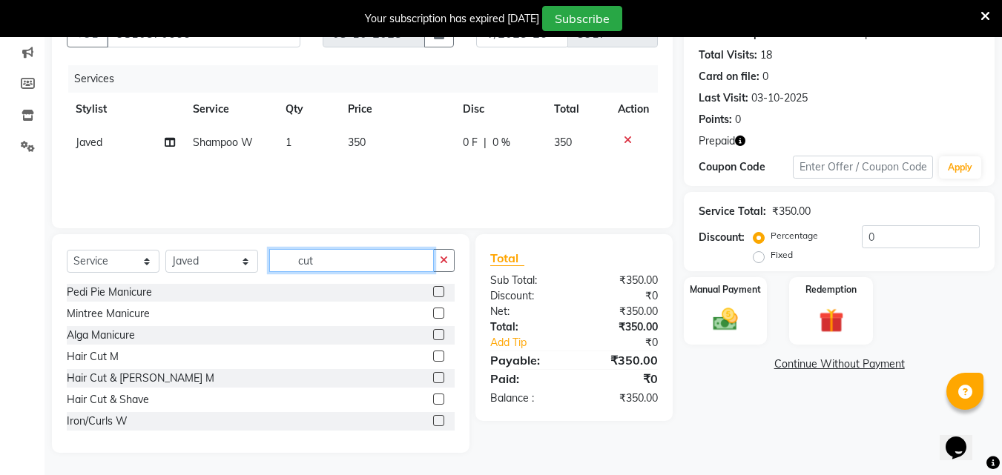
scroll to position [136, 0]
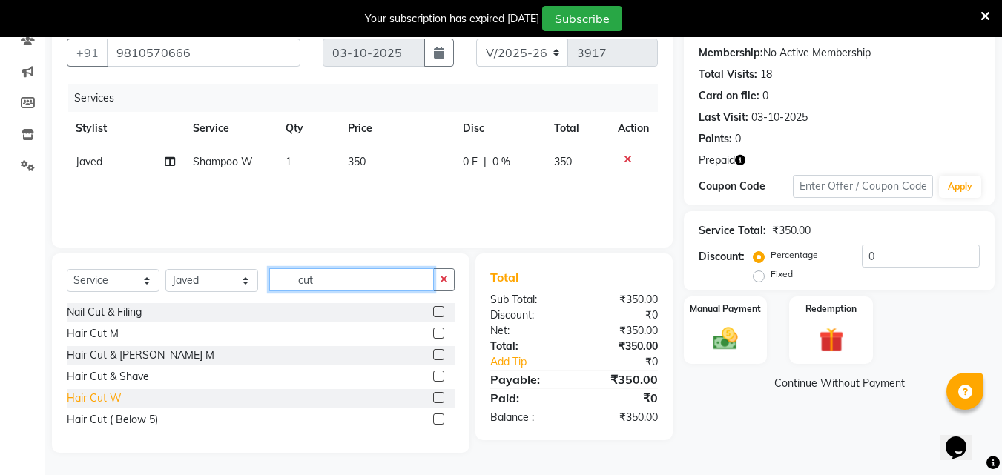
type input "cut"
click at [106, 398] on div "Hair Cut W" at bounding box center [94, 399] width 55 height 16
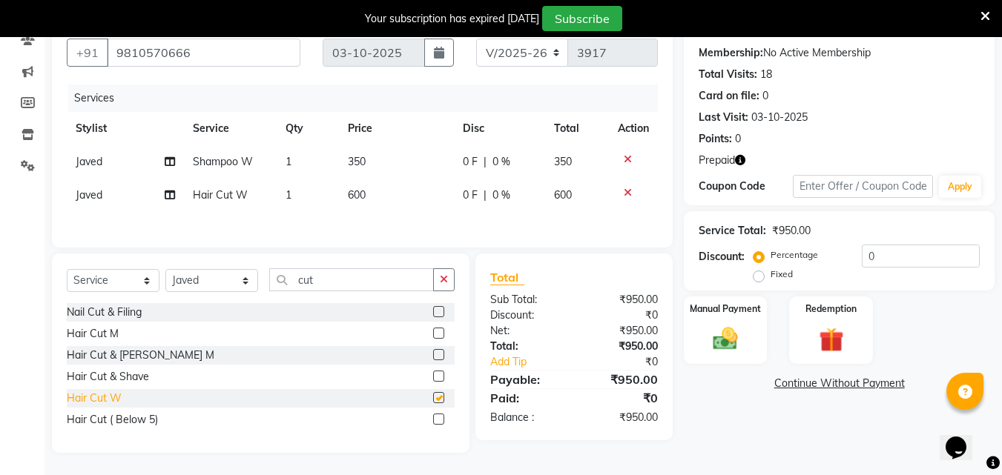
checkbox input "false"
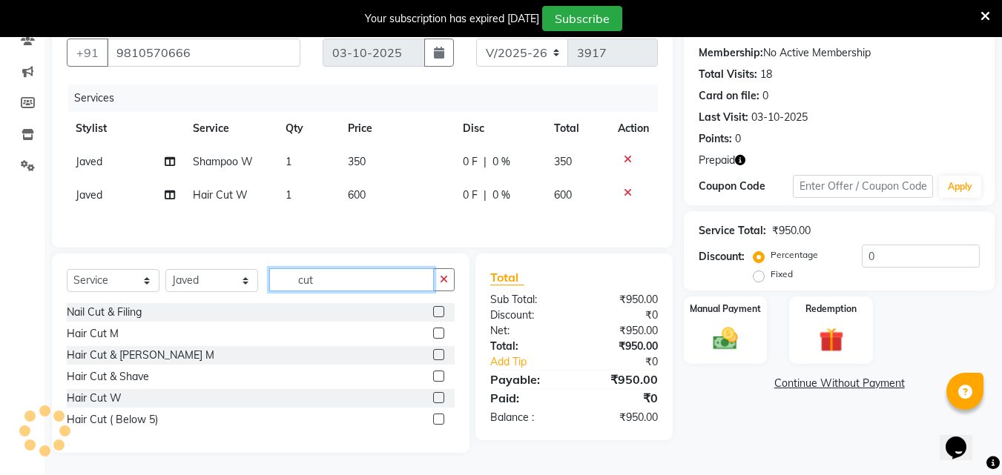
click at [332, 286] on input "cut" at bounding box center [351, 279] width 165 height 23
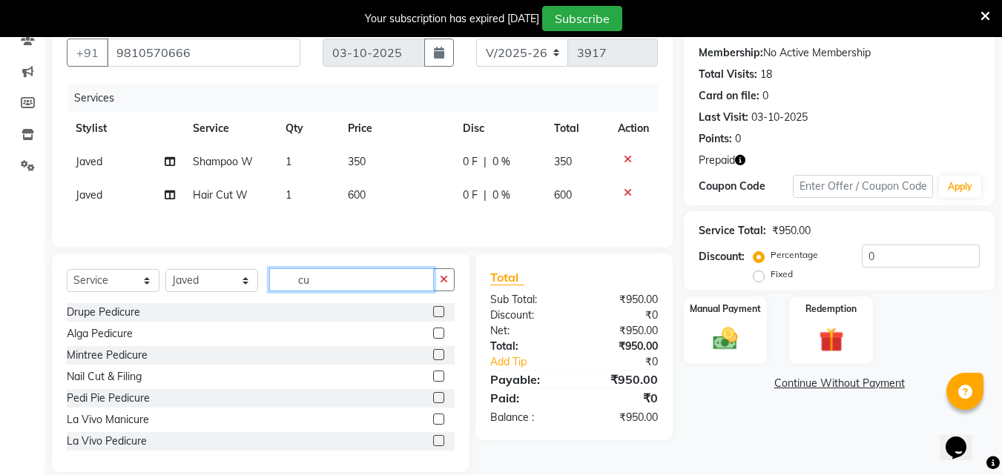
type input "c"
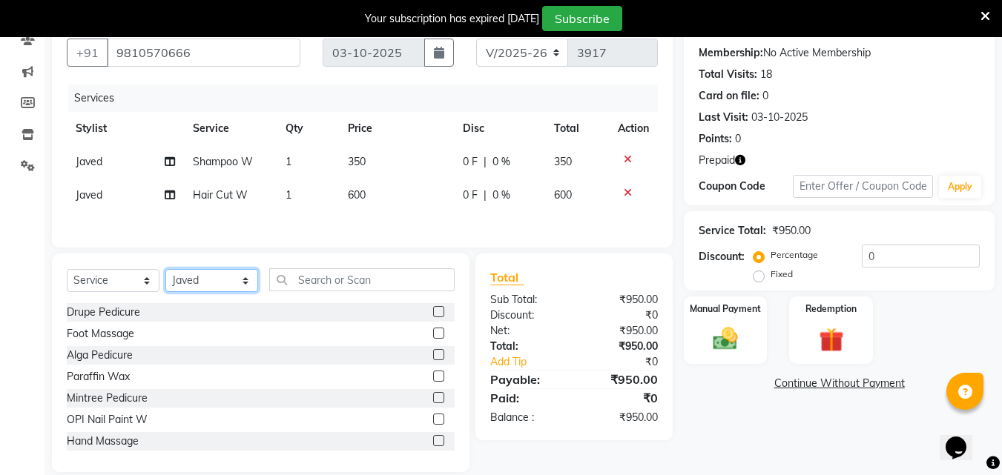
click at [194, 290] on select "Select Stylist Ashish Kashyap Counter dinesh Jackson Javed Jitender Manisha Rag…" at bounding box center [211, 280] width 93 height 23
select select "20825"
click at [165, 271] on select "Select Stylist Ashish Kashyap Counter dinesh Jackson Javed Jitender Manisha Rag…" at bounding box center [211, 280] width 93 height 23
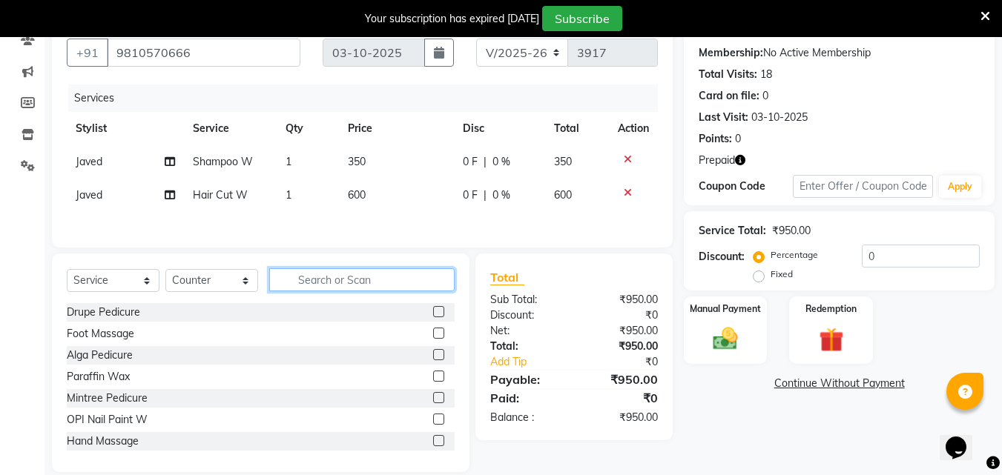
click at [316, 281] on input "text" at bounding box center [361, 279] width 185 height 23
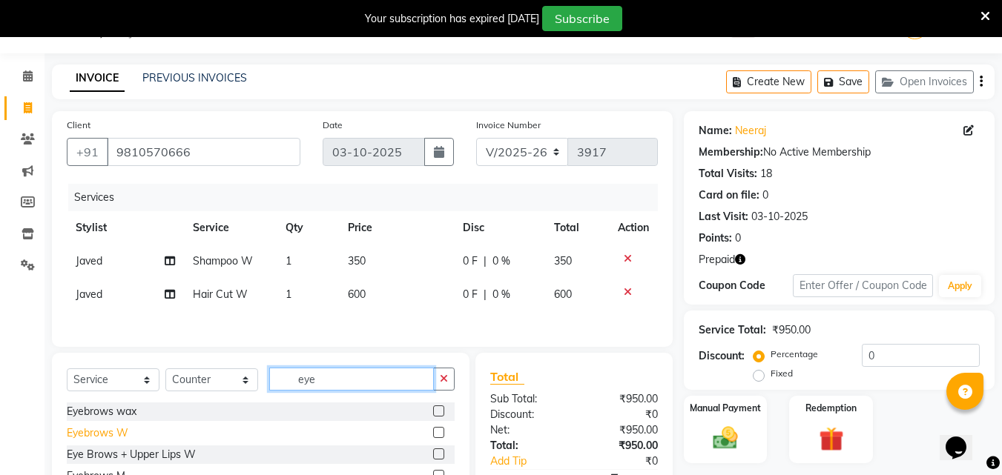
type input "eye"
click at [97, 435] on div "Eyebrows W" at bounding box center [98, 434] width 62 height 16
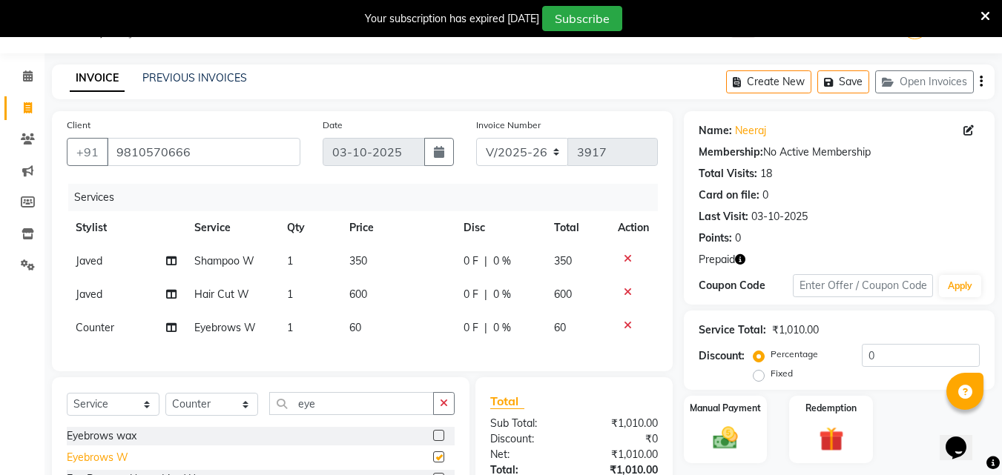
checkbox input "false"
click at [339, 415] on input "eye" at bounding box center [351, 403] width 165 height 23
type input "e"
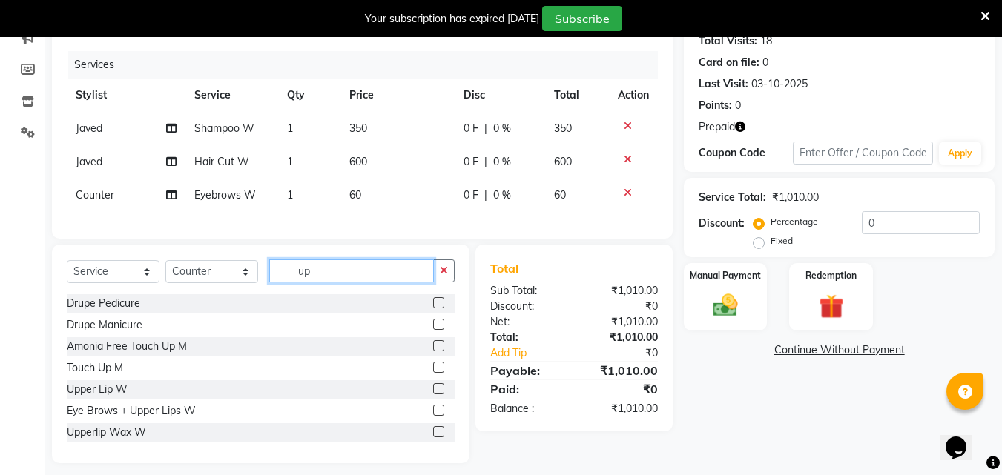
scroll to position [185, 0]
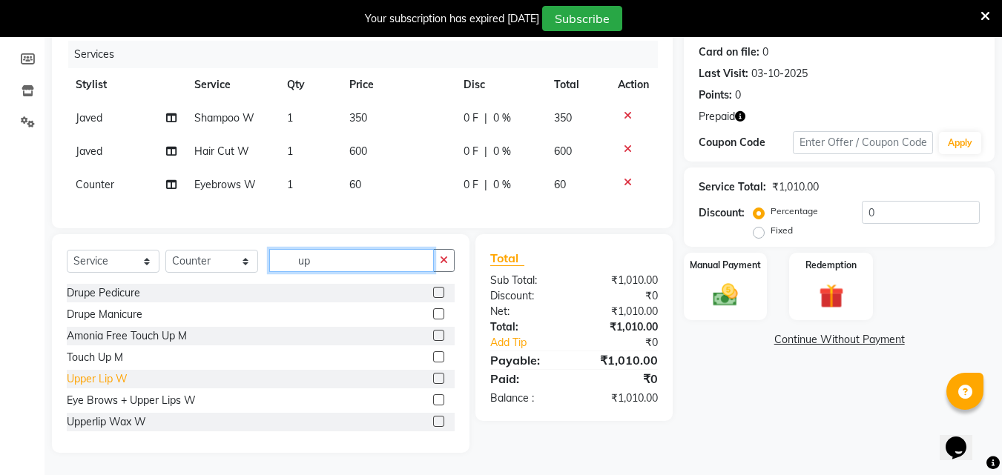
type input "up"
click at [108, 387] on div "Upper Lip W" at bounding box center [97, 380] width 61 height 16
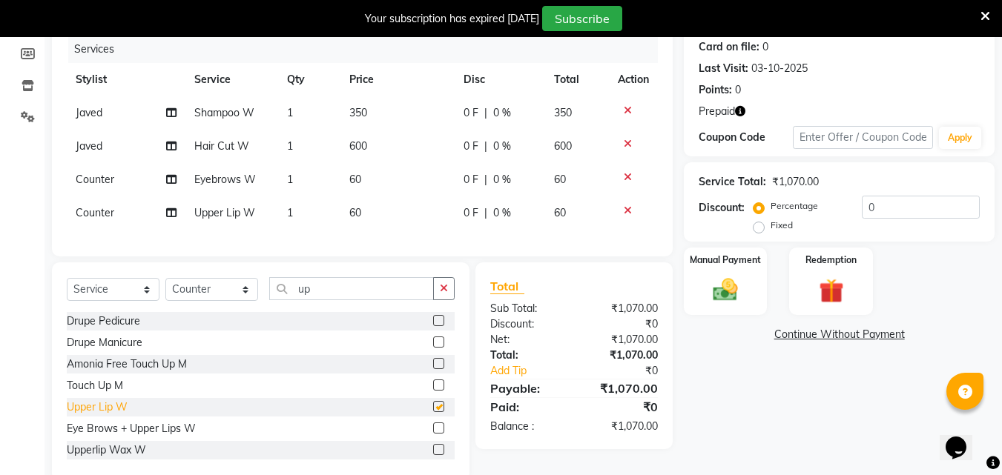
checkbox input "false"
click at [740, 110] on icon "button" at bounding box center [740, 111] width 10 height 10
click at [831, 270] on div "Redemption" at bounding box center [831, 281] width 87 height 70
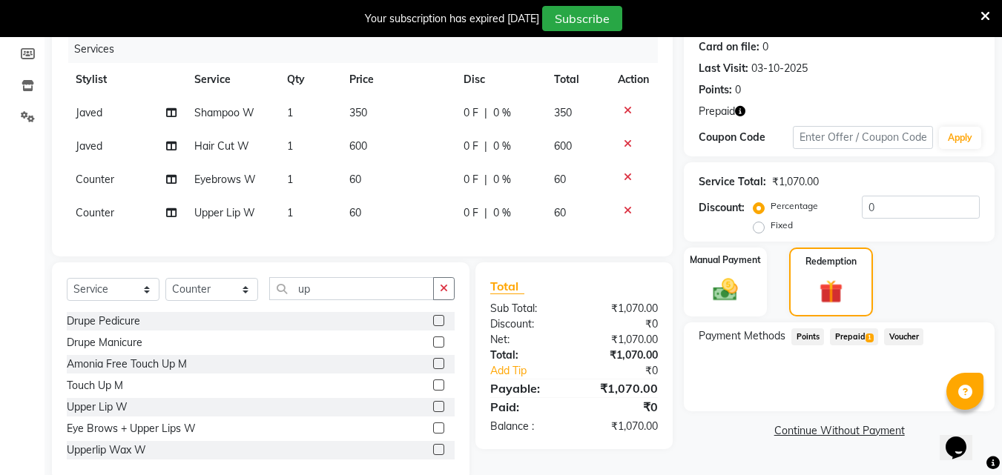
click at [859, 333] on span "Prepaid 1" at bounding box center [854, 337] width 48 height 17
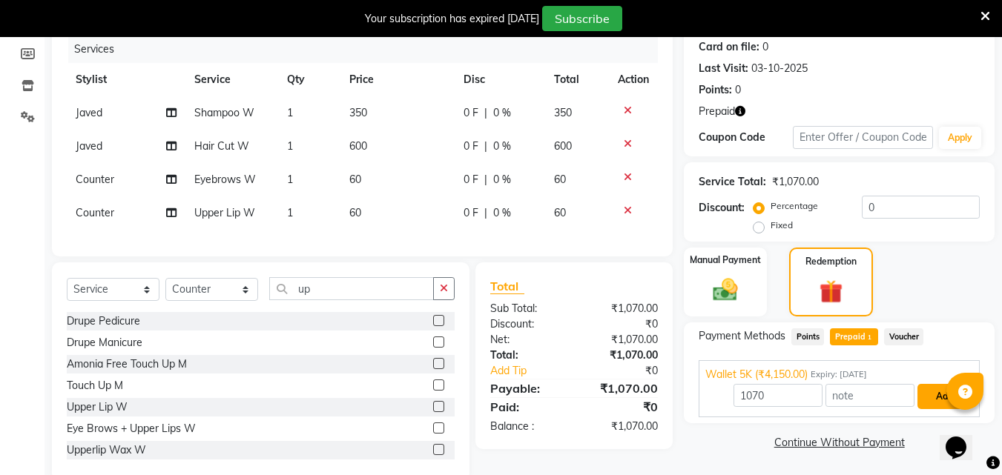
click at [941, 392] on button "Add" at bounding box center [944, 396] width 54 height 25
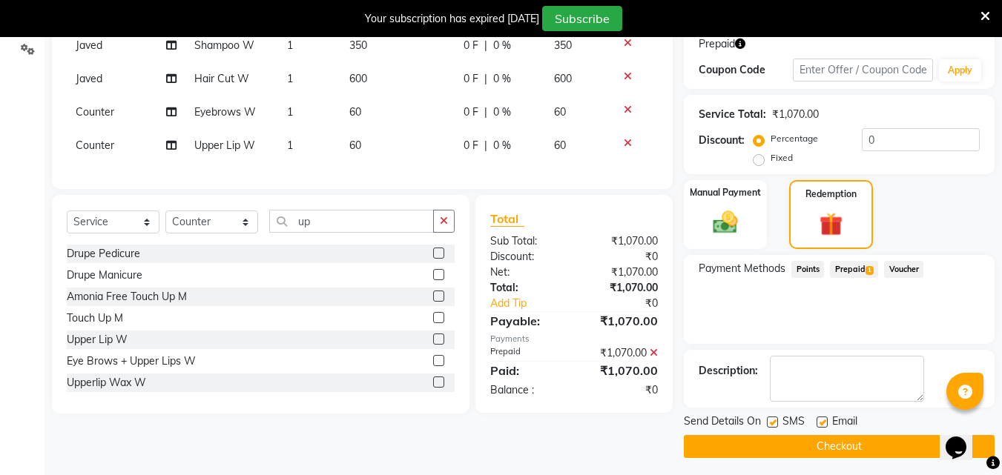
scroll to position [258, 0]
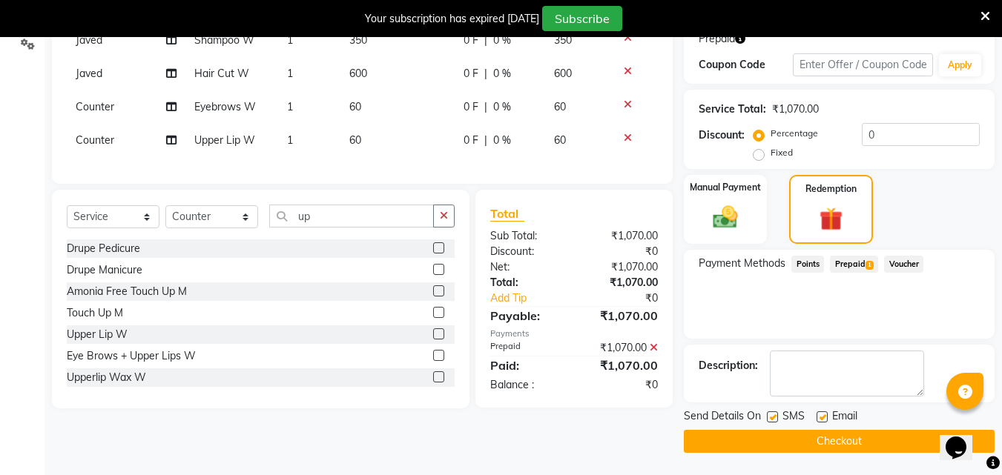
click at [849, 442] on button "Checkout" at bounding box center [839, 441] width 311 height 23
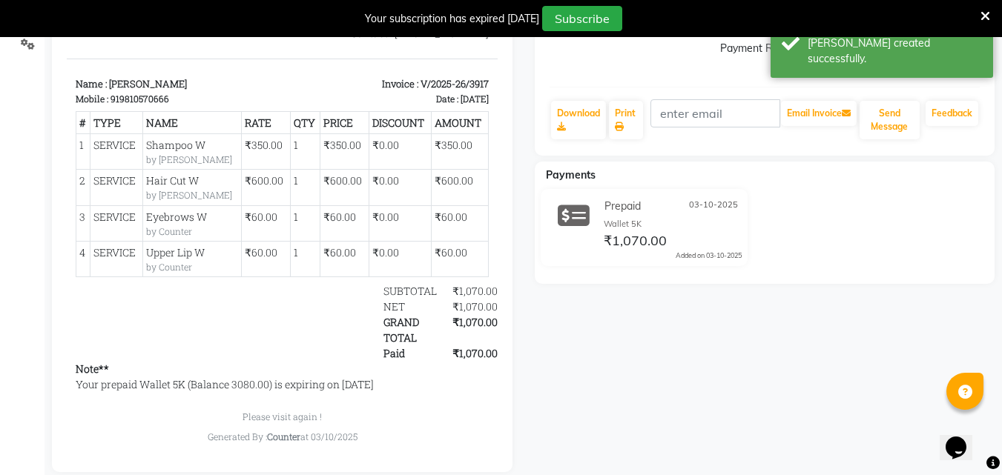
select select "service"
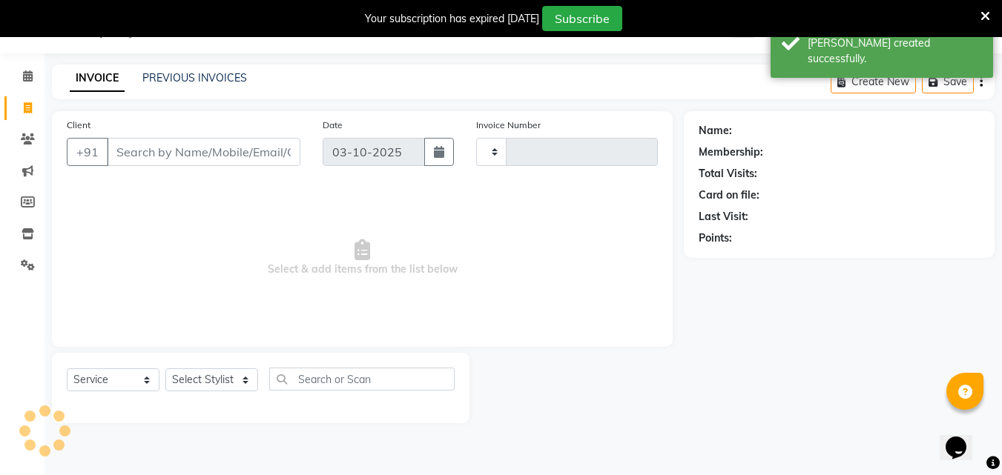
scroll to position [37, 0]
type input "3918"
select select "889"
